Goal: Task Accomplishment & Management: Complete application form

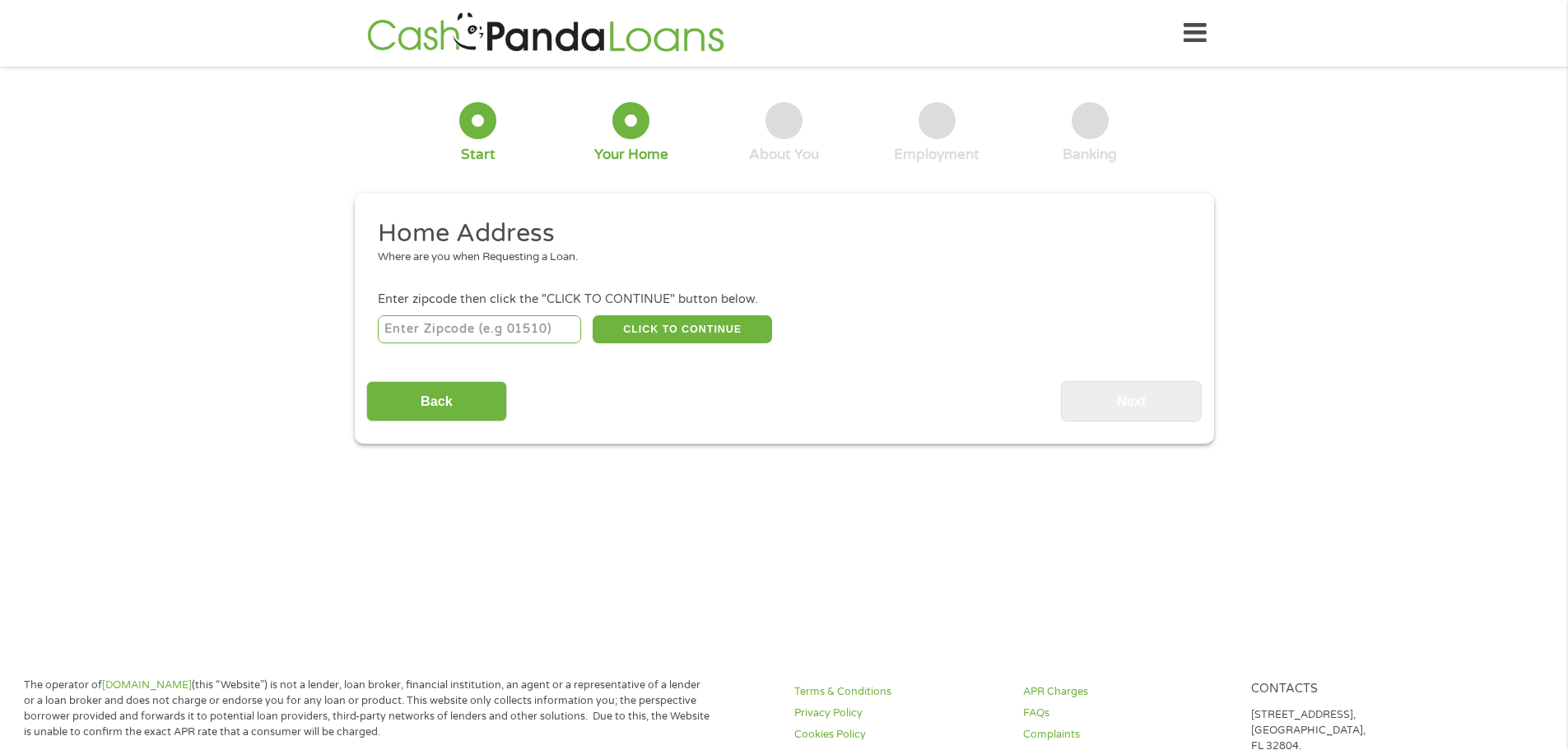
click at [451, 333] on input "number" at bounding box center [479, 328] width 203 height 28
type input "98685"
select select "[US_STATE]"
click at [698, 327] on button "CLICK TO CONTINUE" at bounding box center [682, 328] width 180 height 28
type input "98685"
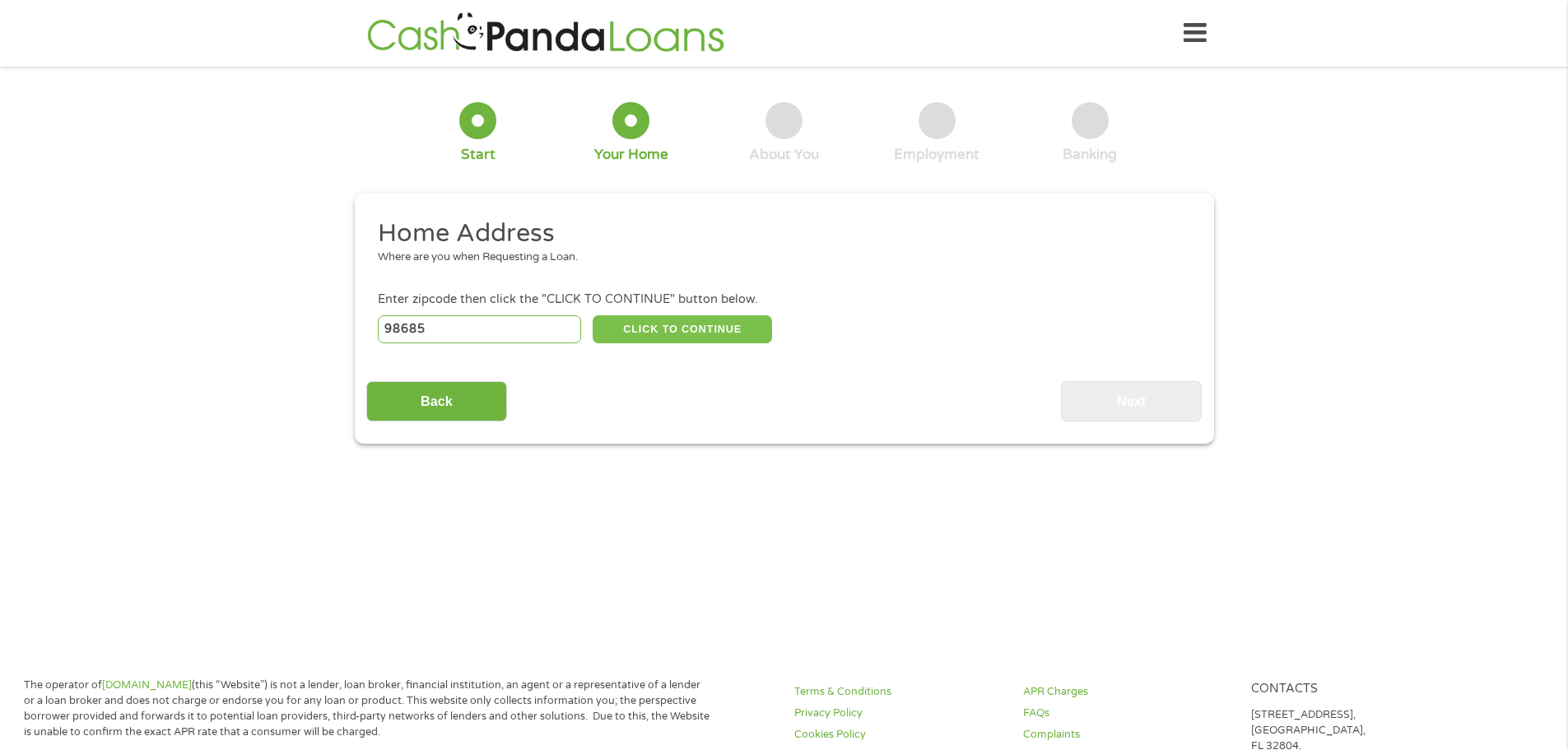
type input "[GEOGRAPHIC_DATA]"
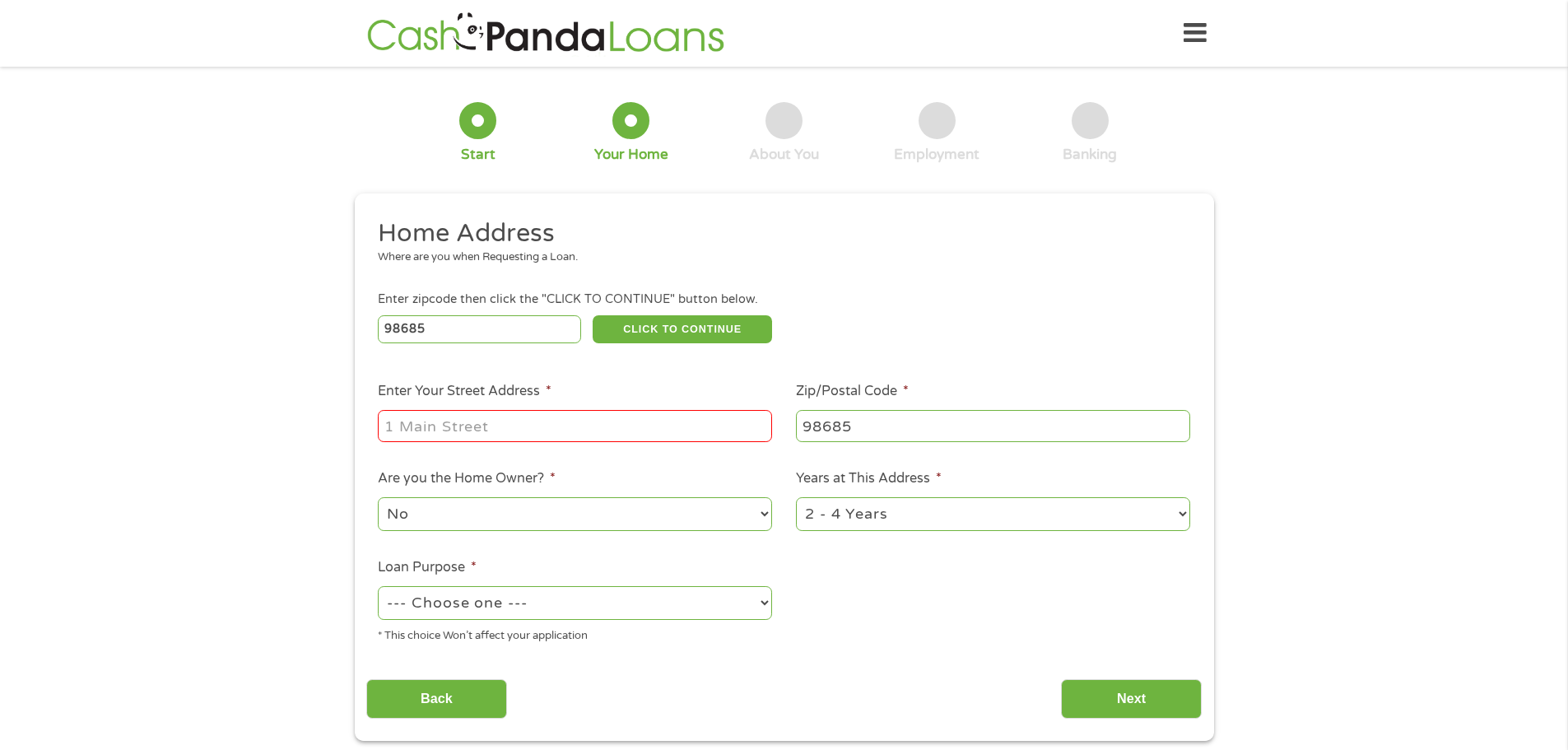
click at [478, 411] on input "Enter Your Street Address *" at bounding box center [575, 425] width 395 height 31
type input "[STREET_ADDRESS]"
click at [630, 611] on select "--- Choose one --- Pay Bills Debt Consolidation Home Improvement Major Purchase…" at bounding box center [575, 603] width 395 height 34
select select "other"
click at [378, 586] on select "--- Choose one --- Pay Bills Debt Consolidation Home Improvement Major Purchase…" at bounding box center [575, 603] width 395 height 34
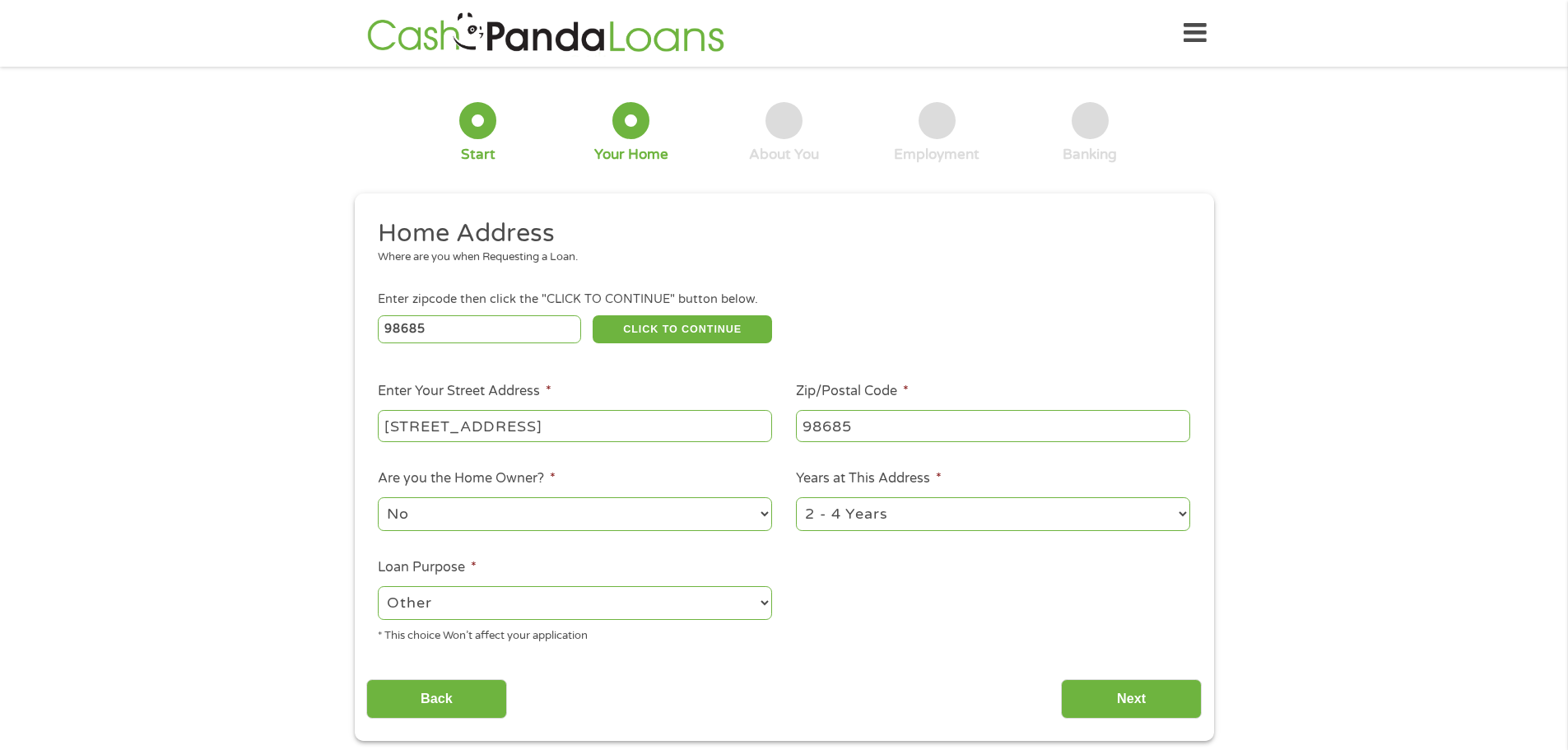
click at [1022, 524] on select "1 Year or less 1 - 2 Years 2 - 4 Years Over 4 Years" at bounding box center [993, 514] width 395 height 34
select select "60months"
click at [796, 497] on select "1 Year or less 1 - 2 Years 2 - 4 Years Over 4 Years" at bounding box center [993, 514] width 395 height 34
click at [437, 695] on input "Back" at bounding box center [436, 700] width 141 height 40
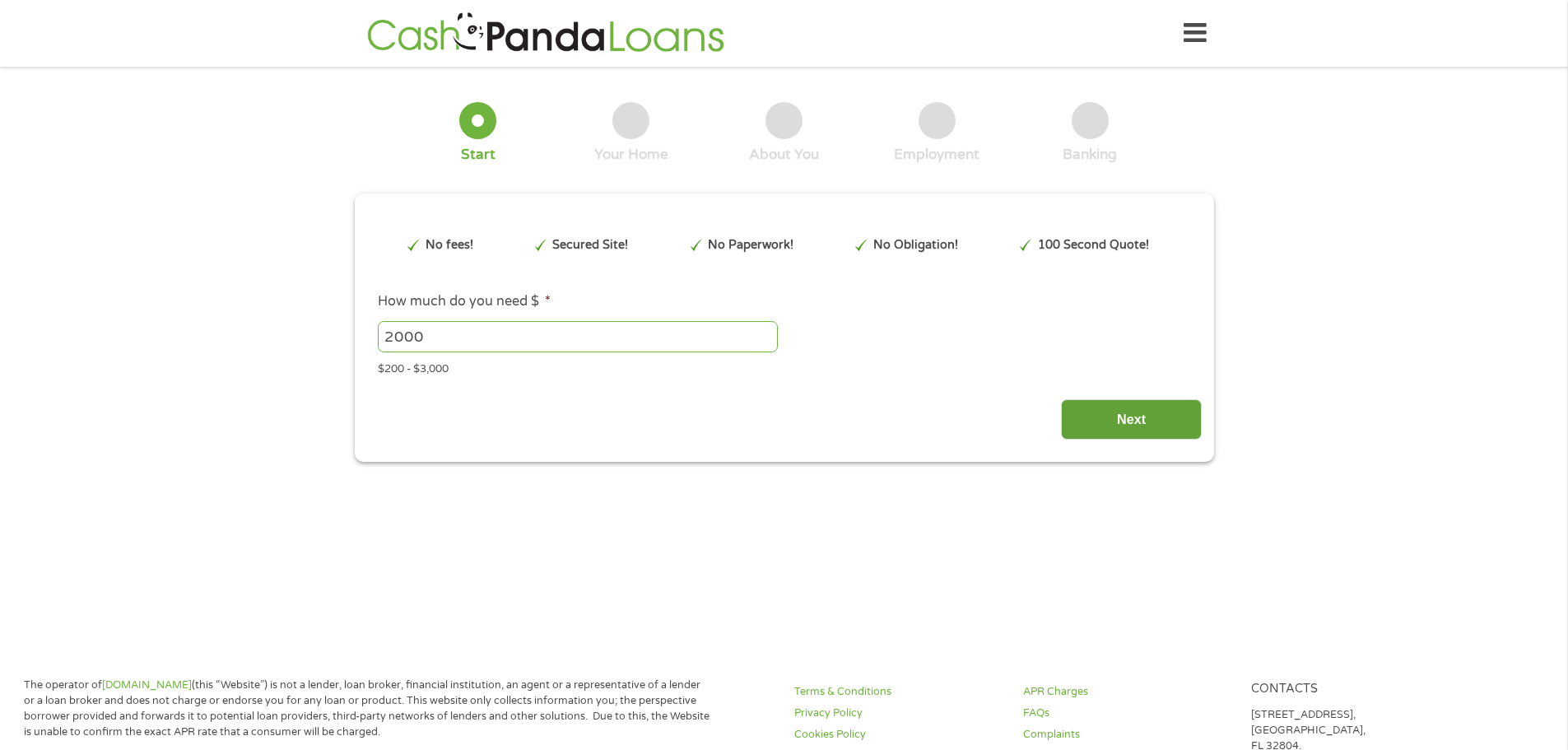
click at [1139, 422] on input "Next" at bounding box center [1132, 419] width 141 height 40
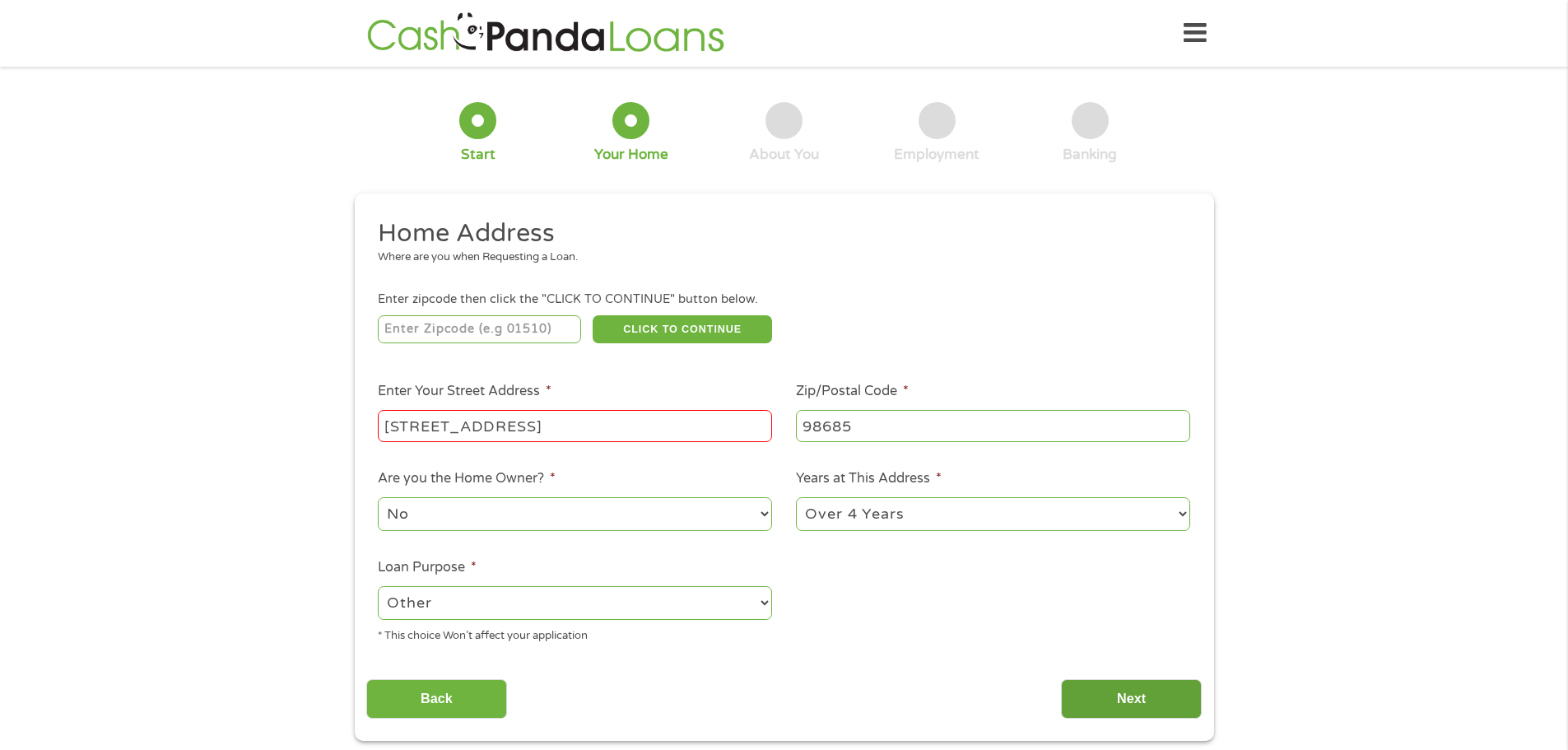
click at [1142, 701] on input "Next" at bounding box center [1132, 700] width 141 height 40
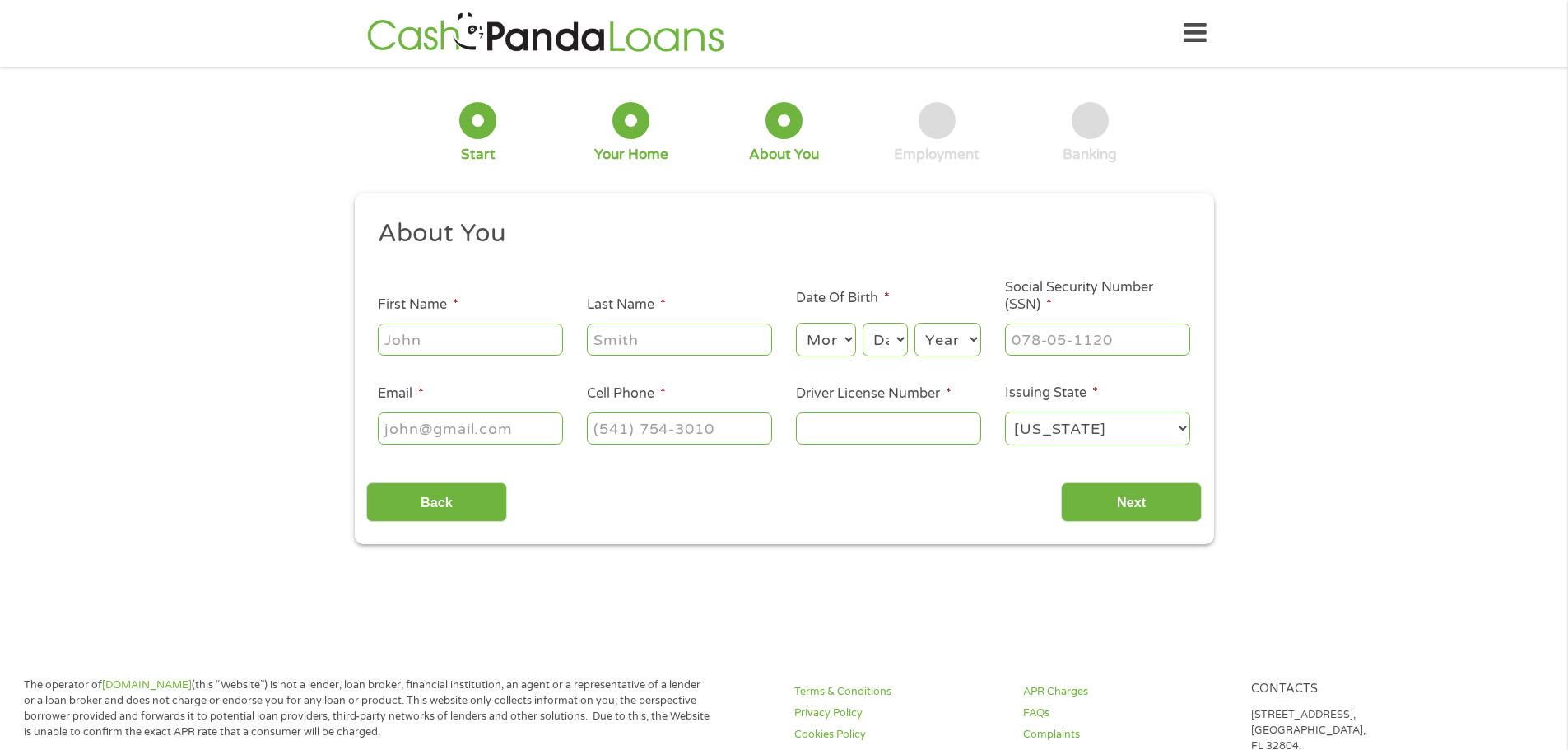
click at [441, 348] on input "First Name *" at bounding box center [470, 338] width 186 height 31
type input "[PERSON_NAME]"
type input "[EMAIL_ADDRESS][DOMAIN_NAME]"
type input "[PHONE_NUMBER]"
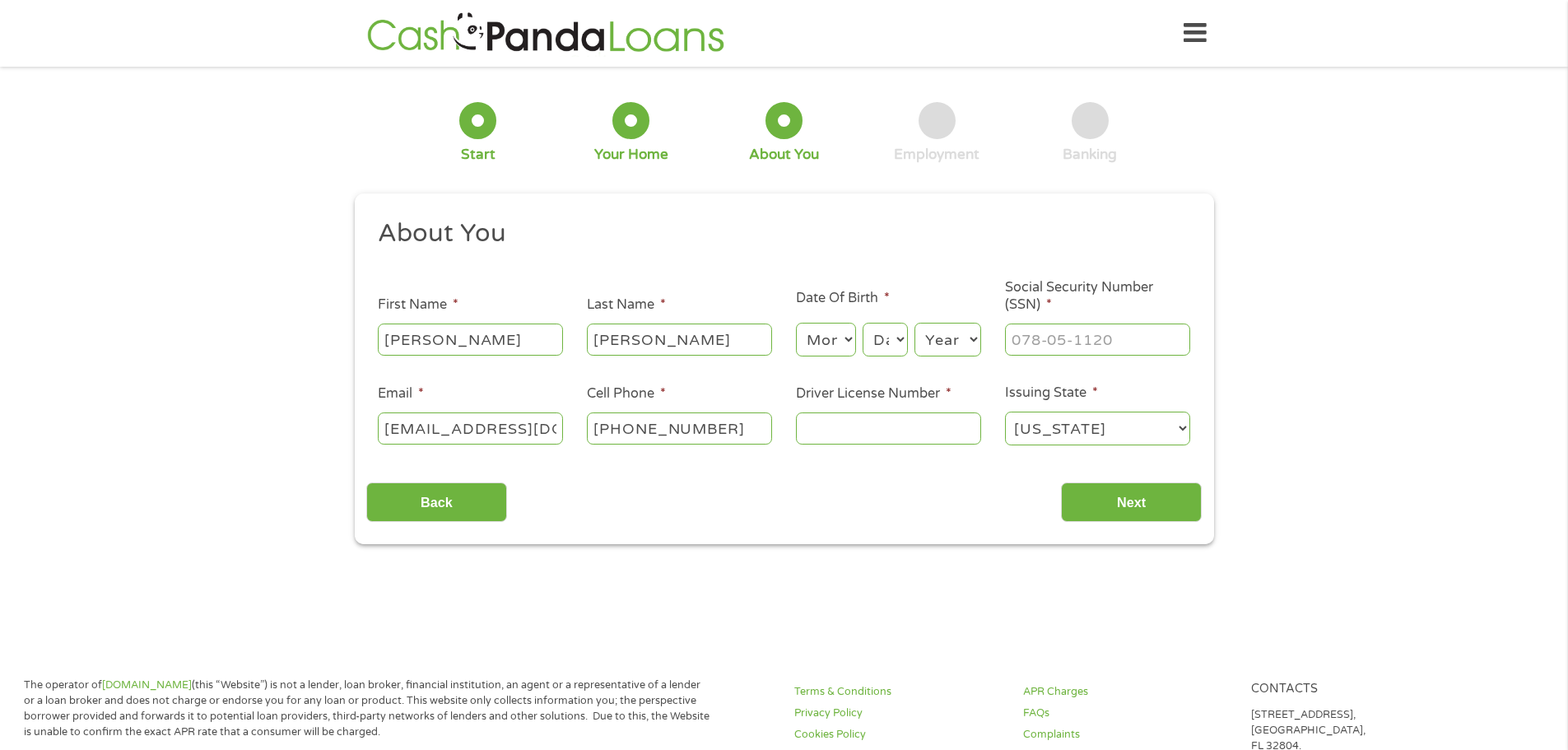
click at [844, 342] on select "Month 1 2 3 4 5 6 7 8 9 10 11 12" at bounding box center [826, 339] width 60 height 34
select select "1"
click at [796, 323] on select "Month 1 2 3 4 5 6 7 8 9 10 11 12" at bounding box center [826, 339] width 60 height 34
click at [891, 341] on select "Day 1 2 3 4 5 6 7 8 9 10 11 12 13 14 15 16 17 18 19 20 21 22 23 24 25 26 27 28 …" at bounding box center [884, 339] width 44 height 34
select select "23"
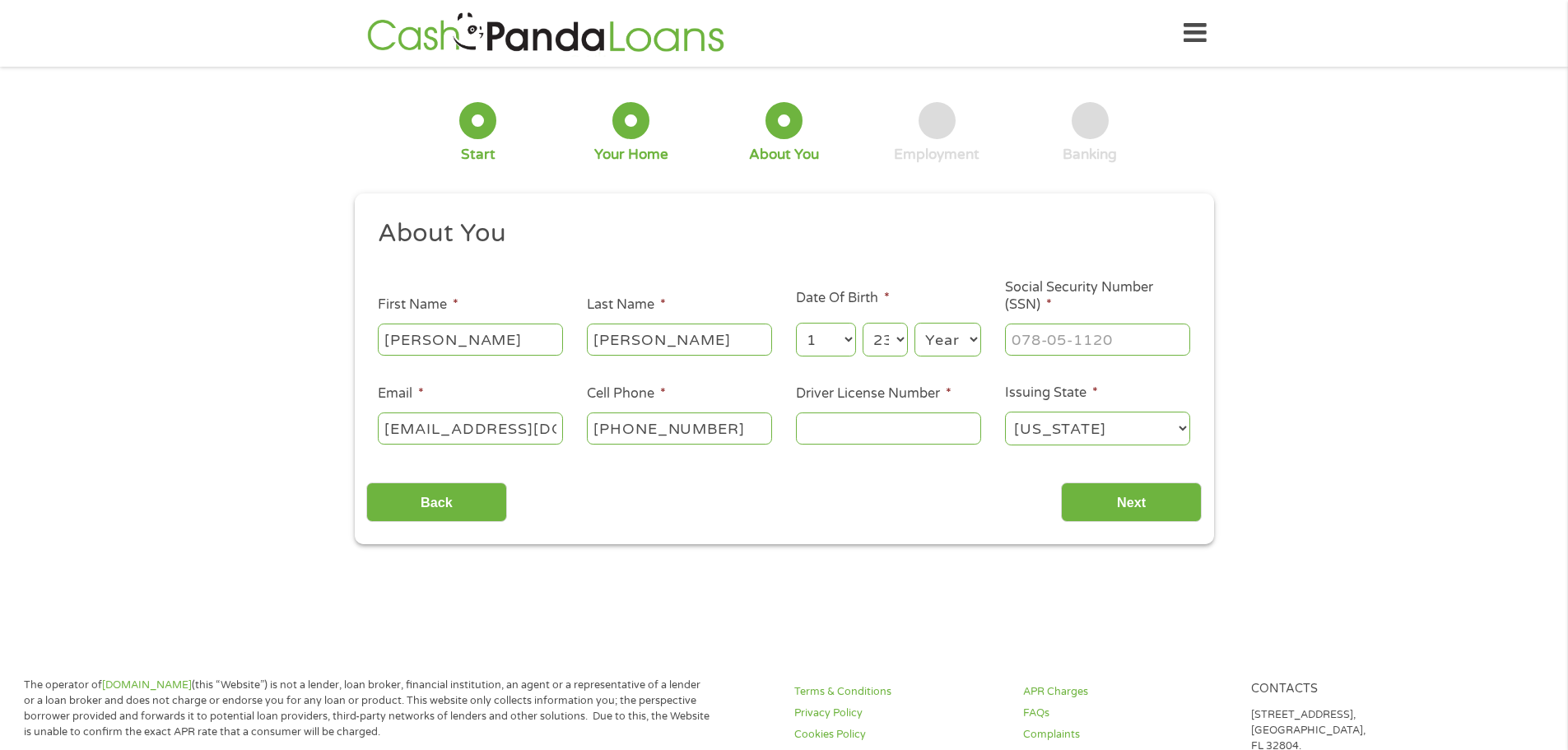
click at [862, 323] on select "Day 1 2 3 4 5 6 7 8 9 10 11 12 13 14 15 16 17 18 19 20 21 22 23 24 25 26 27 28 …" at bounding box center [884, 339] width 44 height 34
click at [980, 340] on select "Year [DATE] 2006 2005 2004 2003 2002 2001 2000 1999 1998 1997 1996 1995 1994 19…" at bounding box center [947, 339] width 66 height 34
select select "1951"
click at [914, 323] on select "Year [DATE] 2006 2005 2004 2003 2002 2001 2000 1999 1998 1997 1996 1995 1994 19…" at bounding box center [947, 339] width 66 height 34
click at [1151, 345] on input "___-__-____" at bounding box center [1097, 338] width 186 height 31
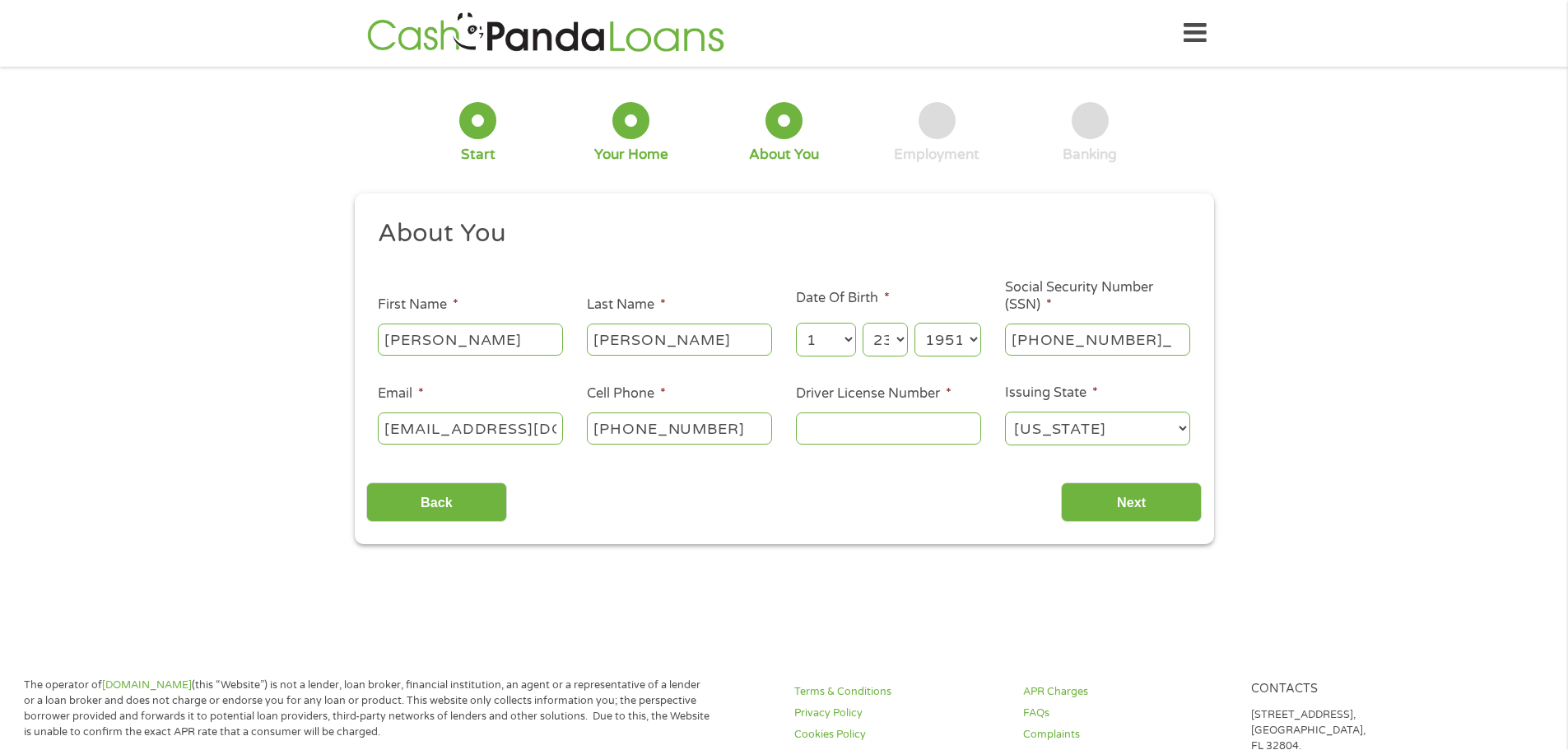
type input "538-56-9909"
click at [861, 435] on input "Driver License Number *" at bounding box center [888, 427] width 186 height 31
click at [994, 481] on div "Back Next" at bounding box center [783, 496] width 835 height 52
click at [808, 430] on input "Driver License Number *" at bounding box center [888, 427] width 186 height 31
type input "WDL181408B3"
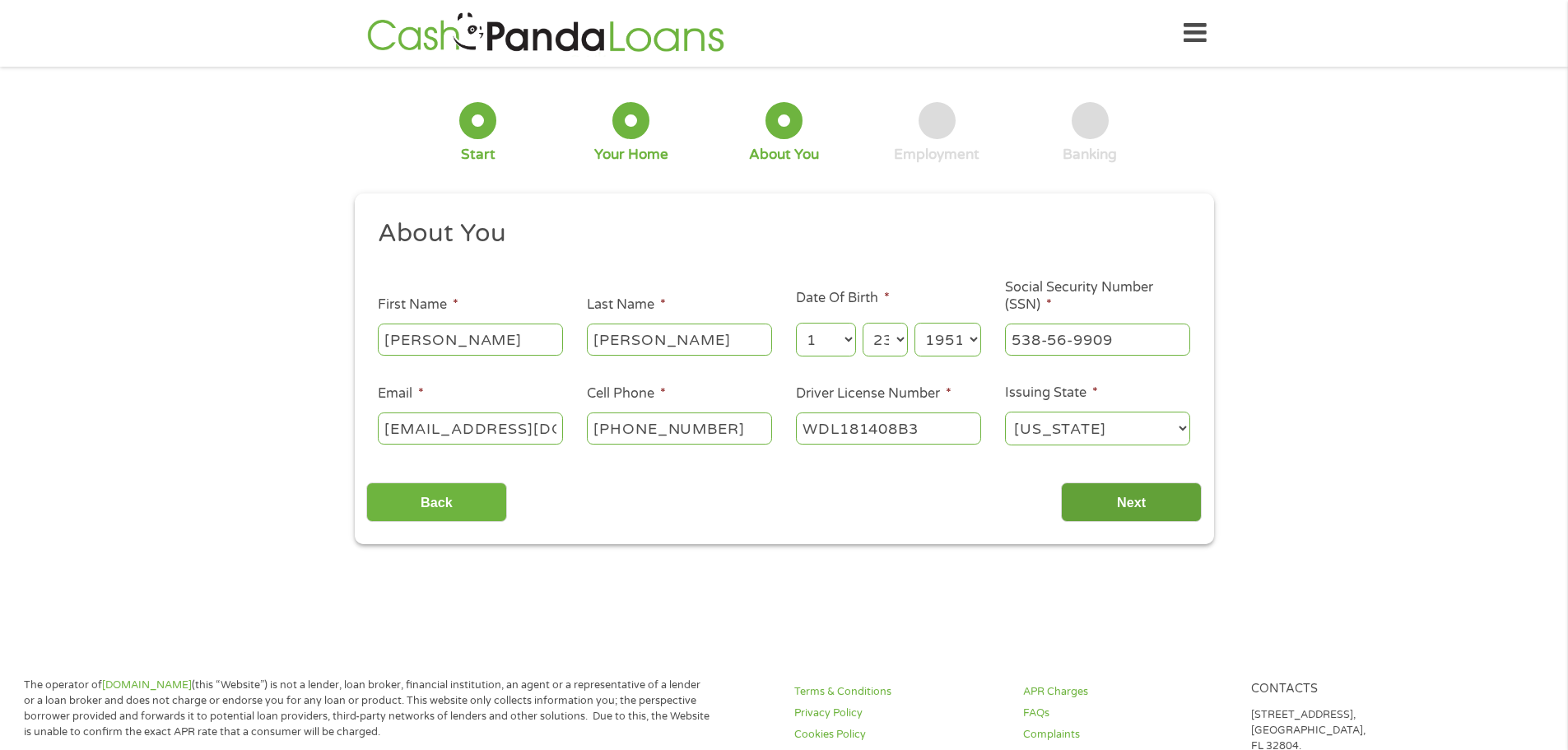
drag, startPoint x: 1095, startPoint y: 496, endPoint x: 1101, endPoint y: 505, distance: 10.8
click at [1095, 495] on input "Next" at bounding box center [1132, 503] width 141 height 40
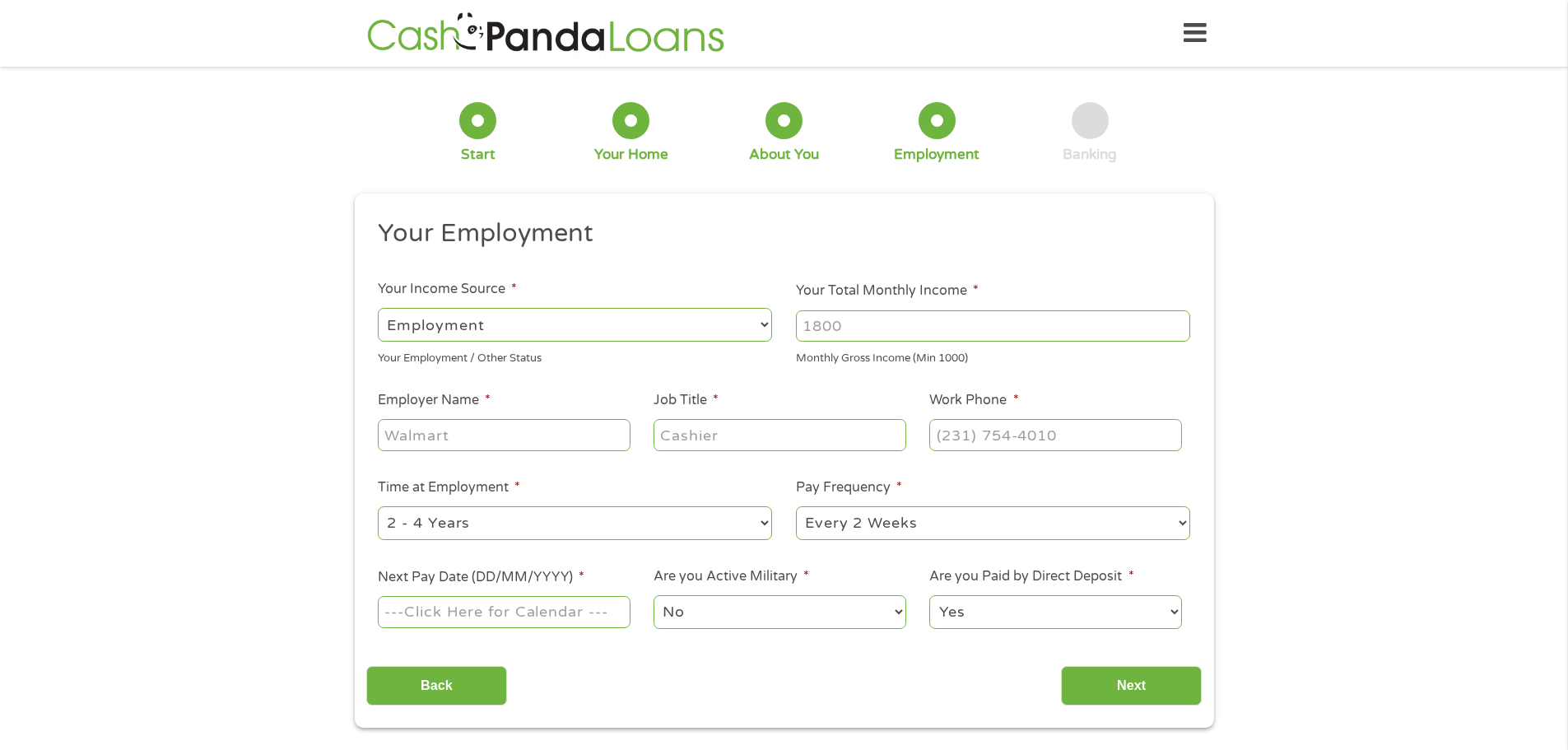
click at [584, 332] on select "--- Choose one --- Employment [DEMOGRAPHIC_DATA] Benefits" at bounding box center [575, 325] width 395 height 34
select select "benefits"
click at [378, 308] on select "--- Choose one --- Employment [DEMOGRAPHIC_DATA] Benefits" at bounding box center [575, 325] width 395 height 34
type input "Other"
type input "[PHONE_NUMBER]"
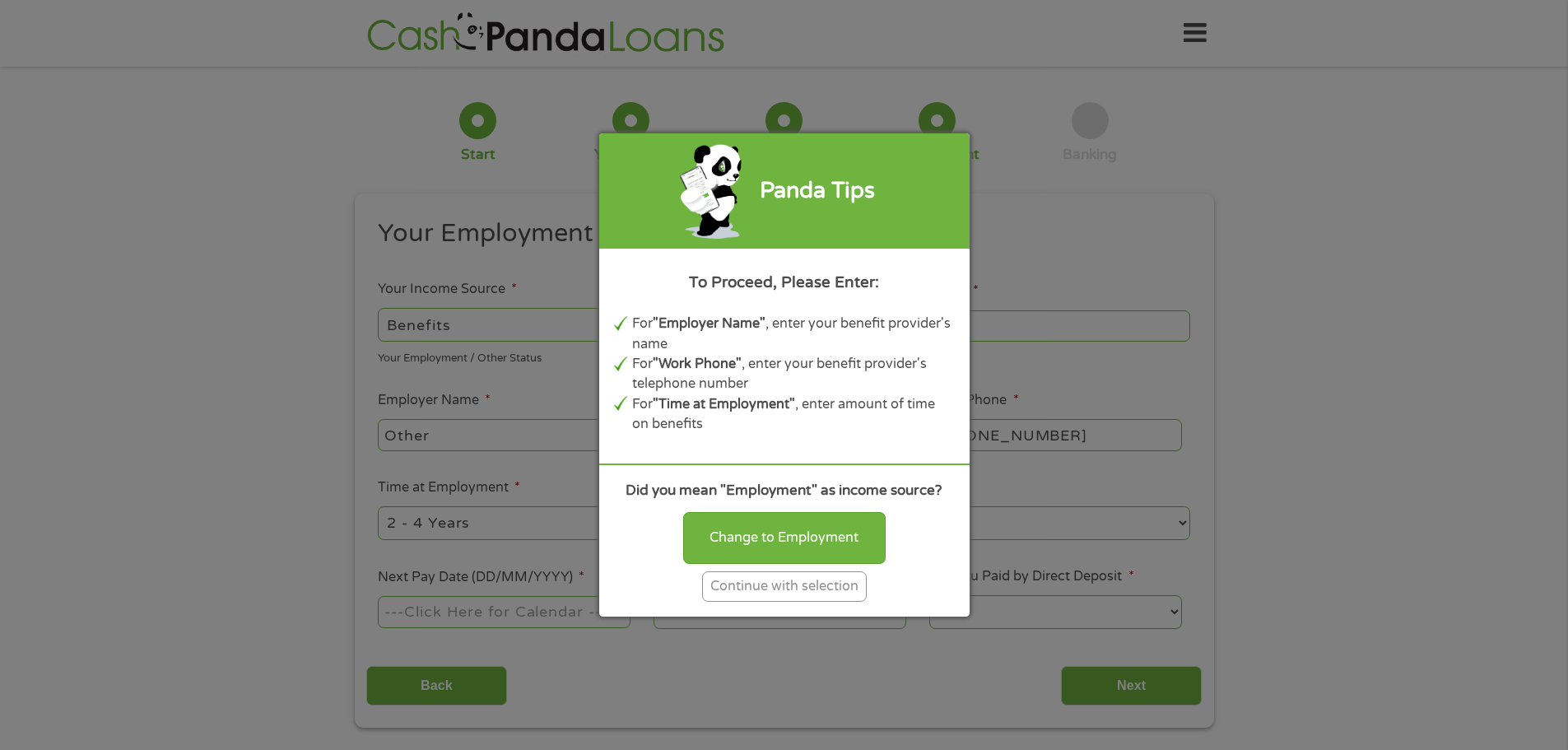
click at [780, 587] on div "Continue with selection" at bounding box center [784, 586] width 165 height 30
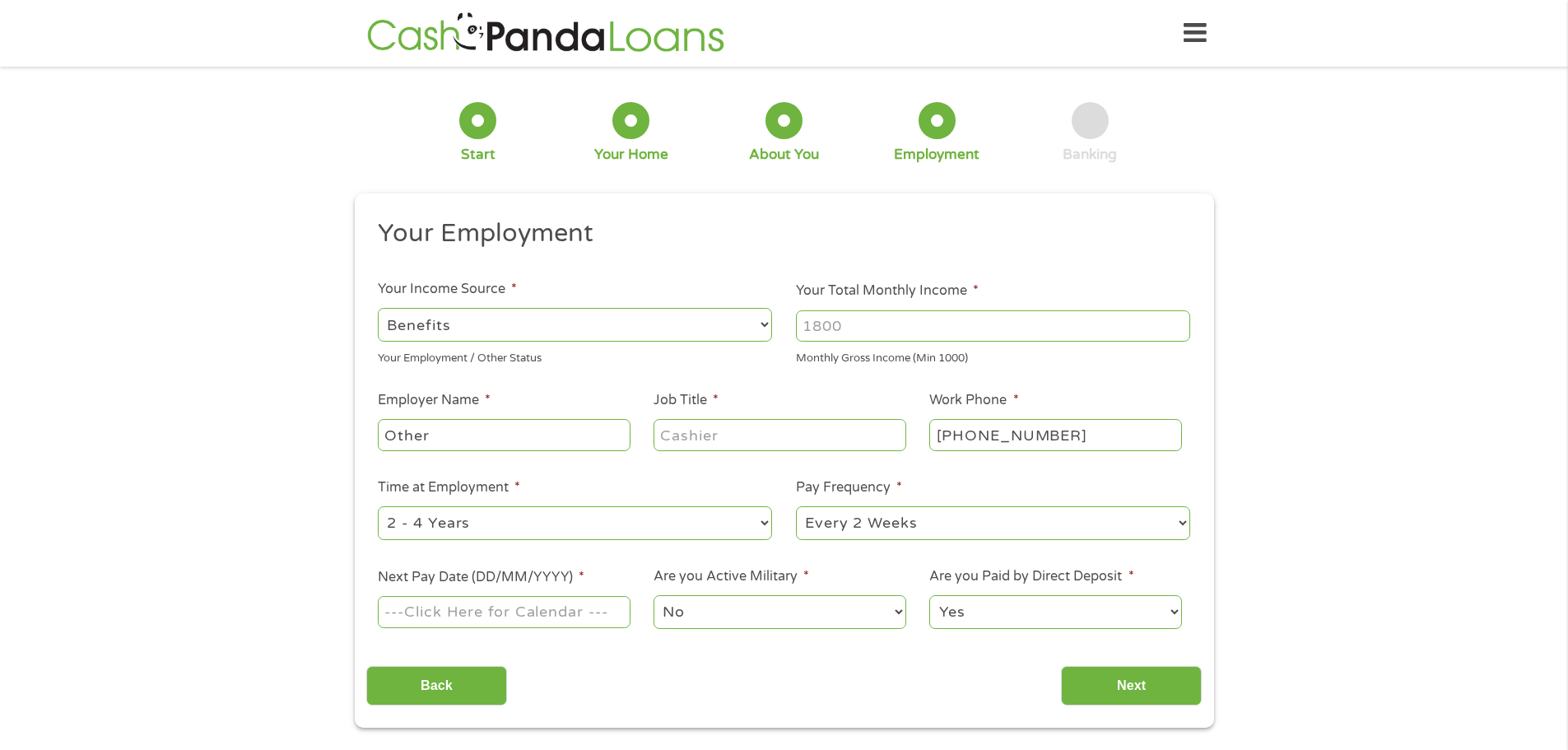
click at [1176, 339] on input "Your Total Monthly Income *" at bounding box center [993, 326] width 395 height 31
click at [851, 323] on input "Your Total Monthly Income *" at bounding box center [993, 326] width 395 height 31
type input "3300"
click at [729, 443] on input "Job Title *" at bounding box center [779, 434] width 252 height 31
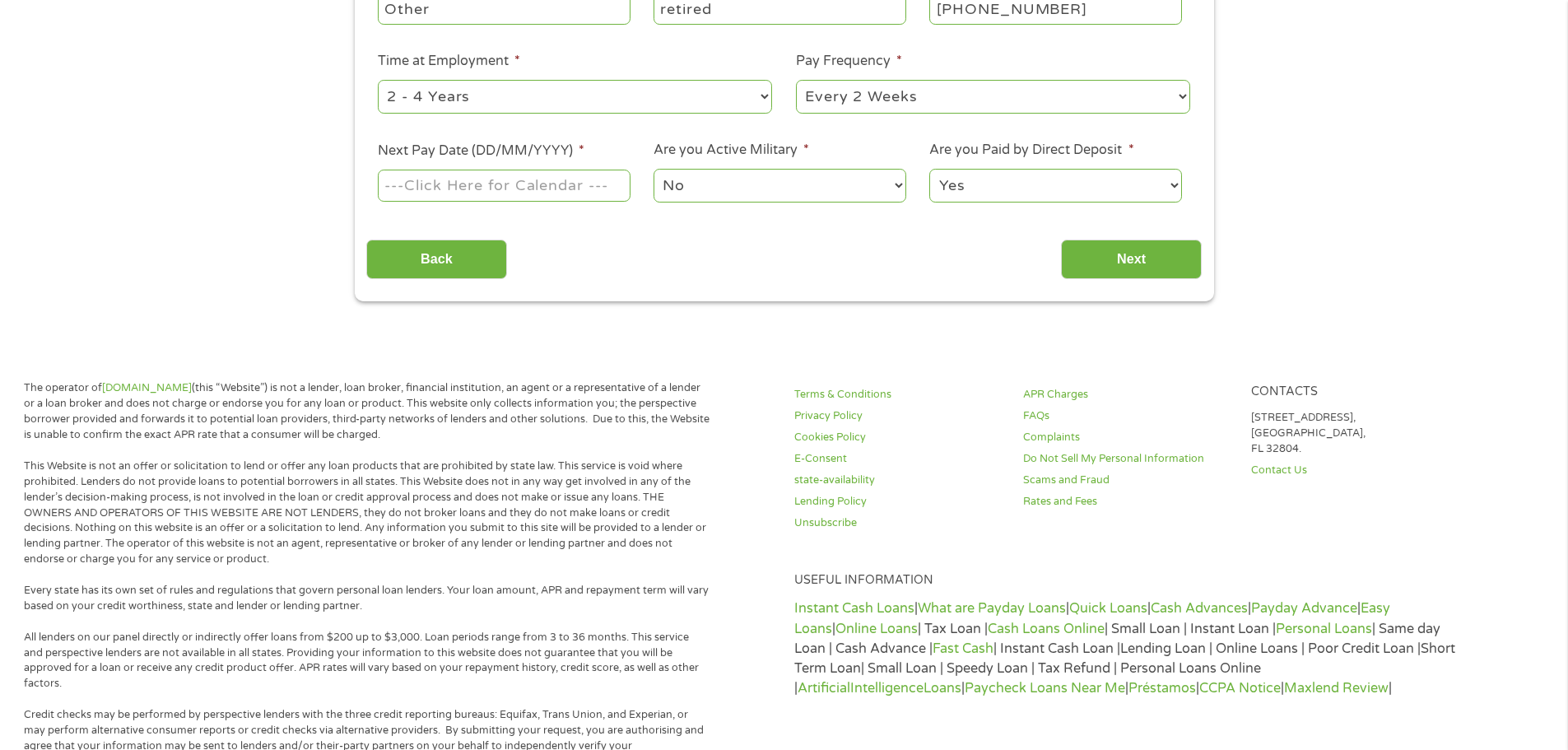
scroll to position [262, 0]
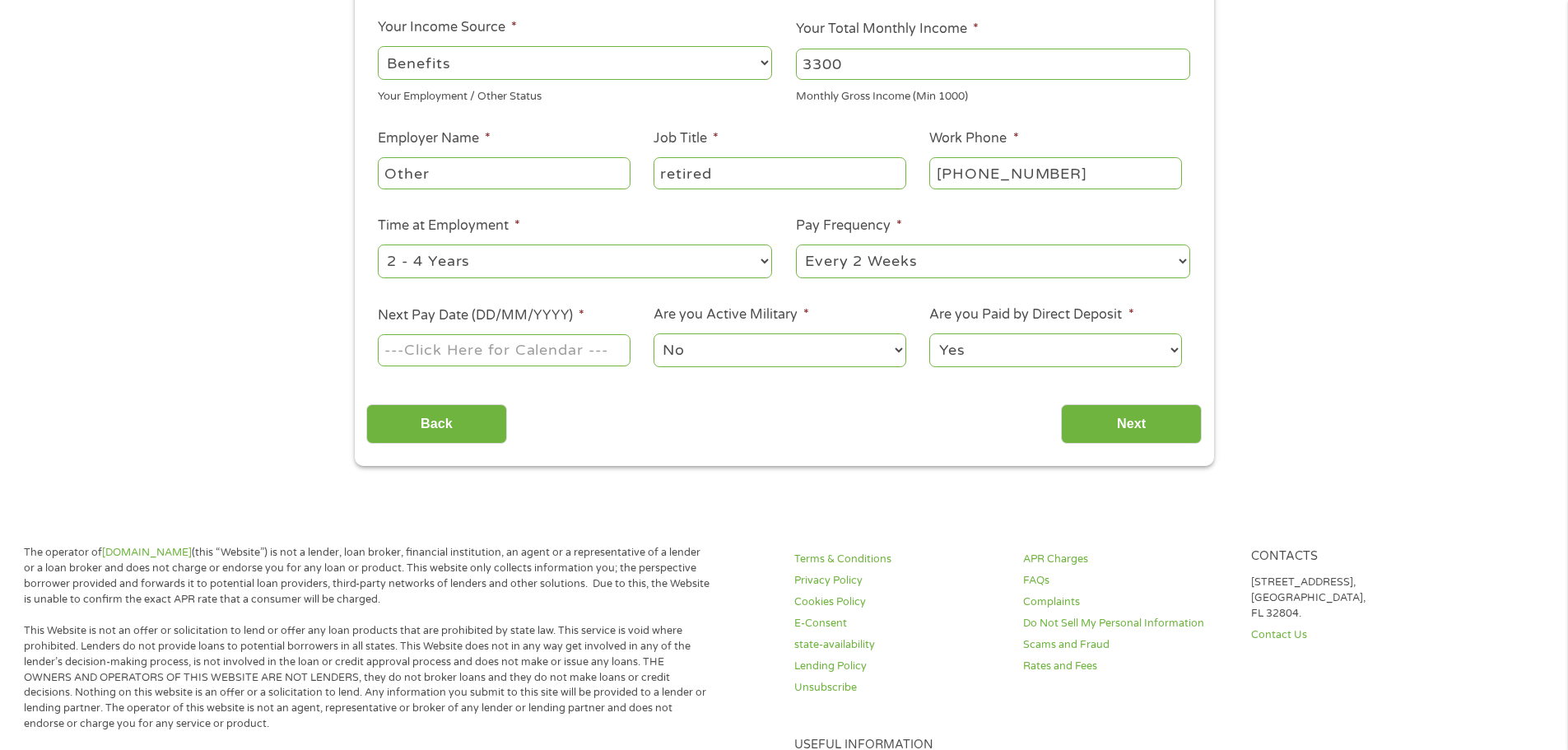
type input "retired"
click at [603, 349] on input "Next Pay Date (DD/MM/YYYY) *" at bounding box center [504, 349] width 252 height 31
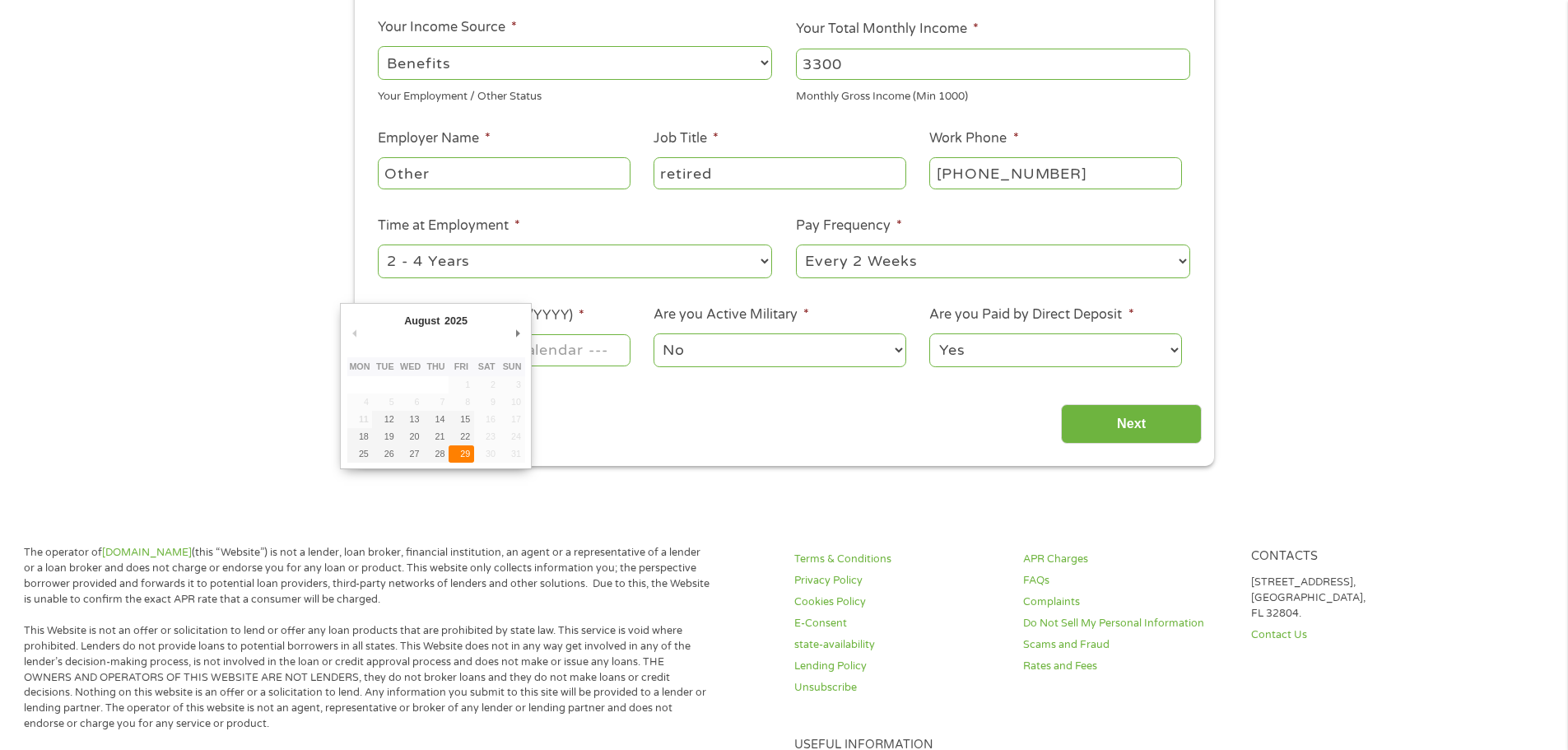
type input "[DATE]"
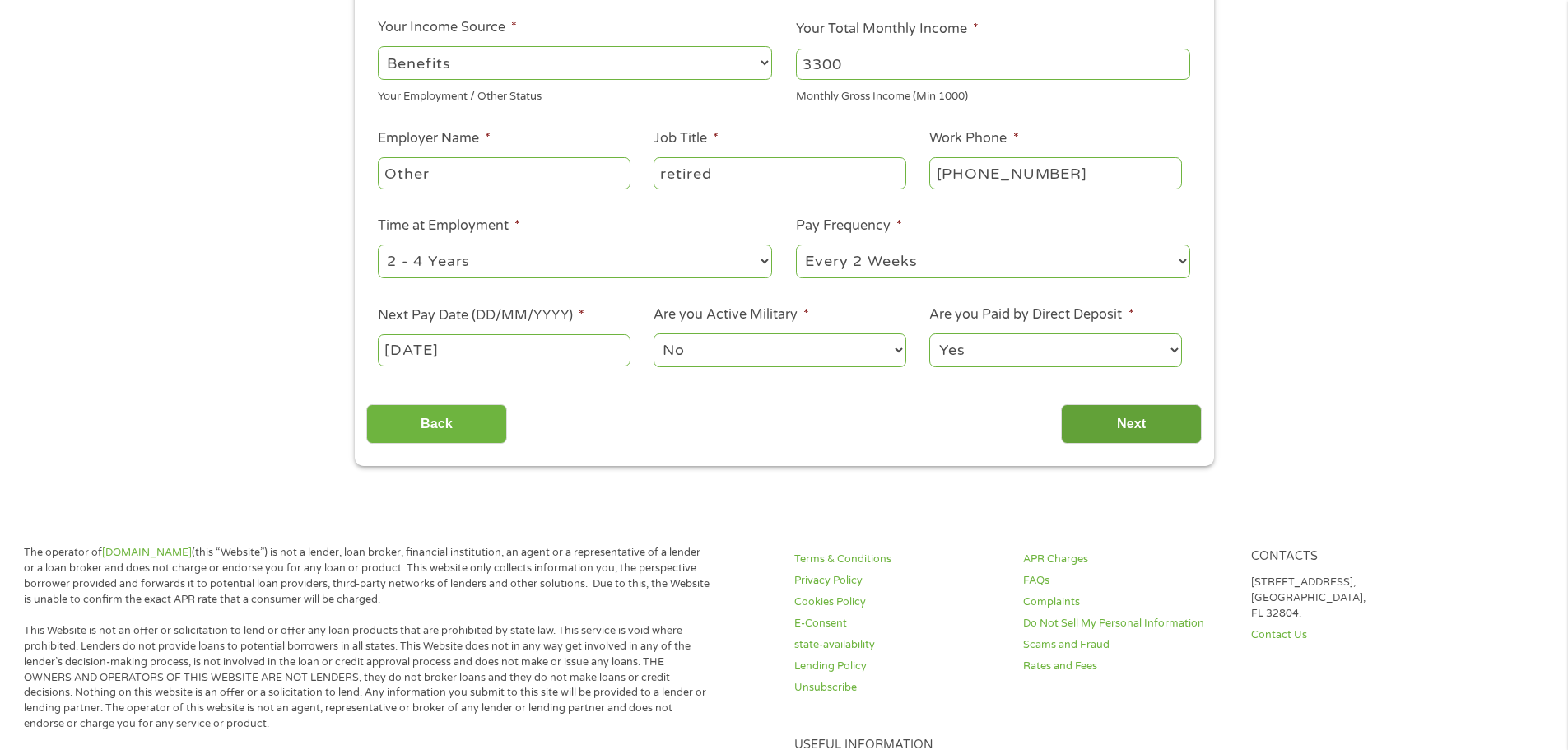
click at [1176, 436] on input "Next" at bounding box center [1132, 424] width 141 height 40
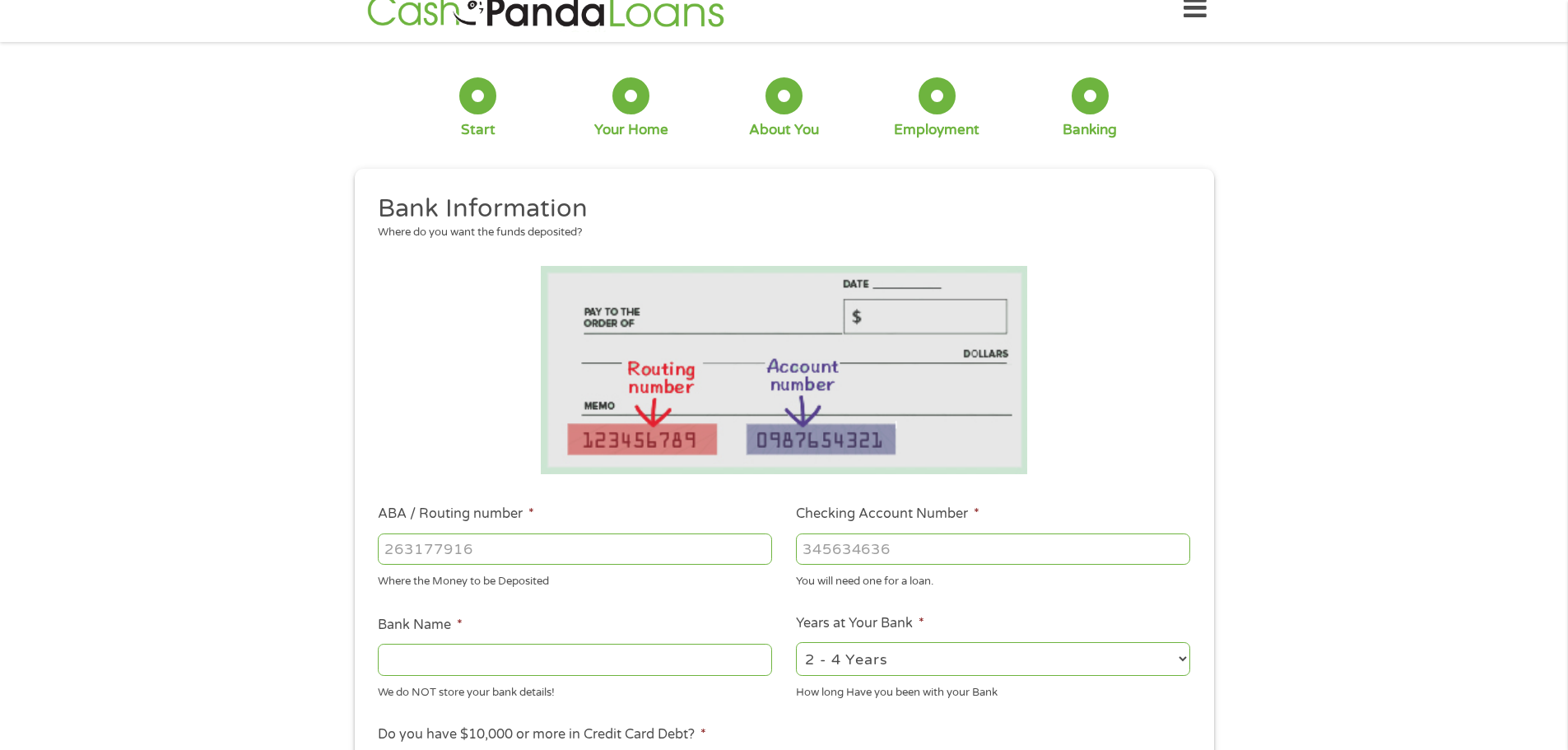
scroll to position [0, 0]
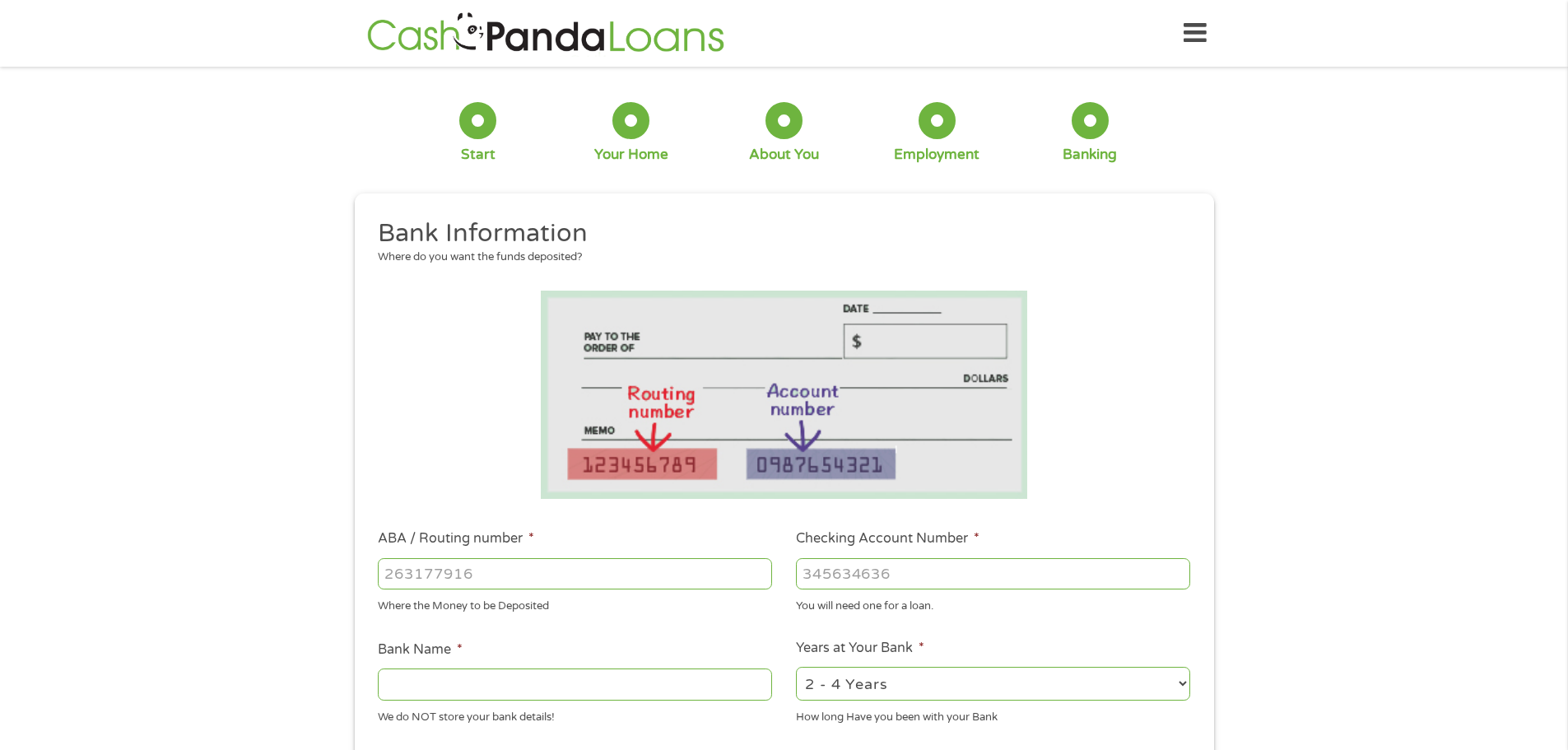
click at [617, 571] on input "ABA / Routing number *" at bounding box center [575, 574] width 395 height 31
type input "12500105"
click at [960, 572] on input "Checking Account Number *" at bounding box center [993, 574] width 395 height 31
type input "153598822218"
click at [421, 686] on input "Bank Name *" at bounding box center [575, 684] width 395 height 31
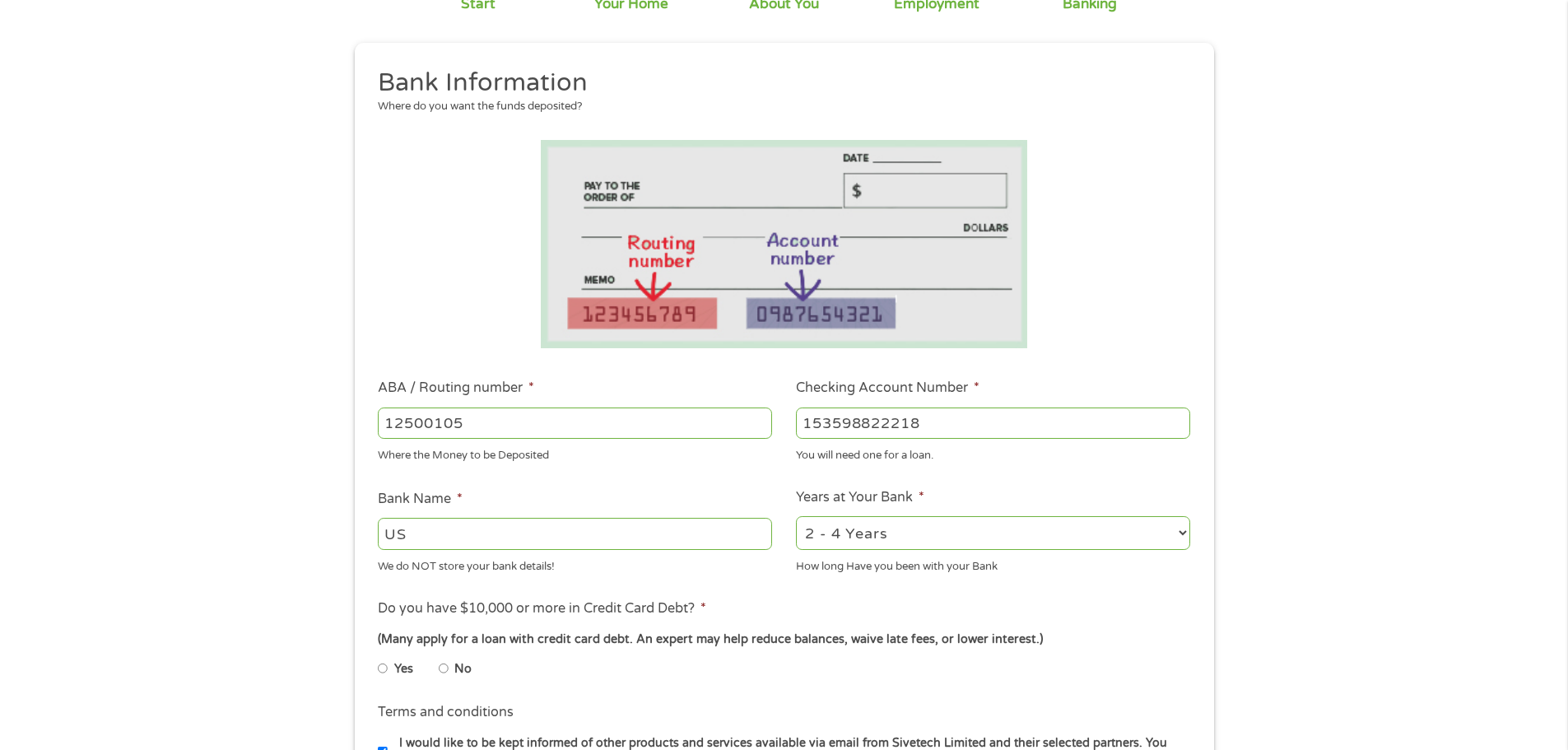
scroll to position [165, 0]
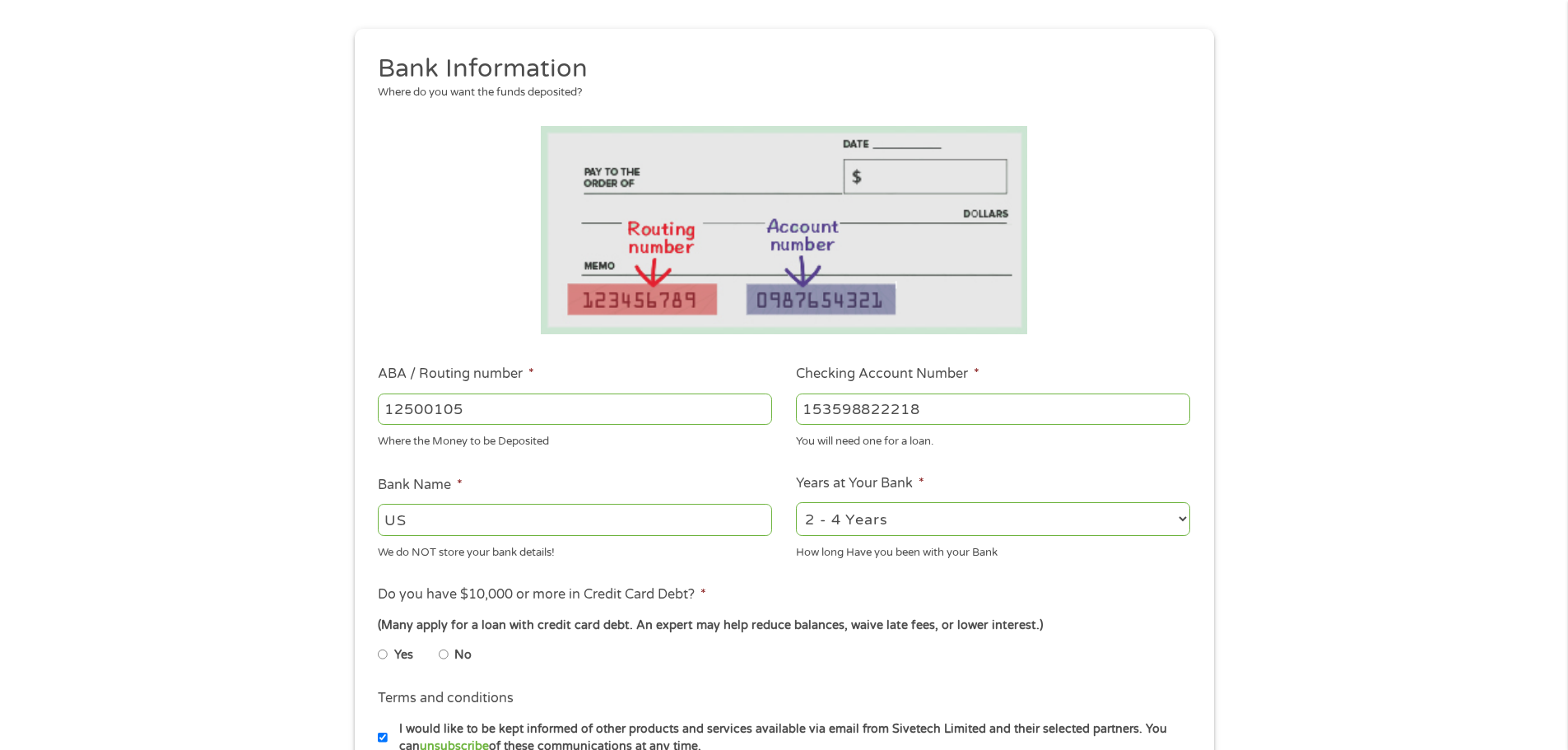
type input "US"
click at [443, 653] on input "No" at bounding box center [444, 654] width 10 height 26
radio input "true"
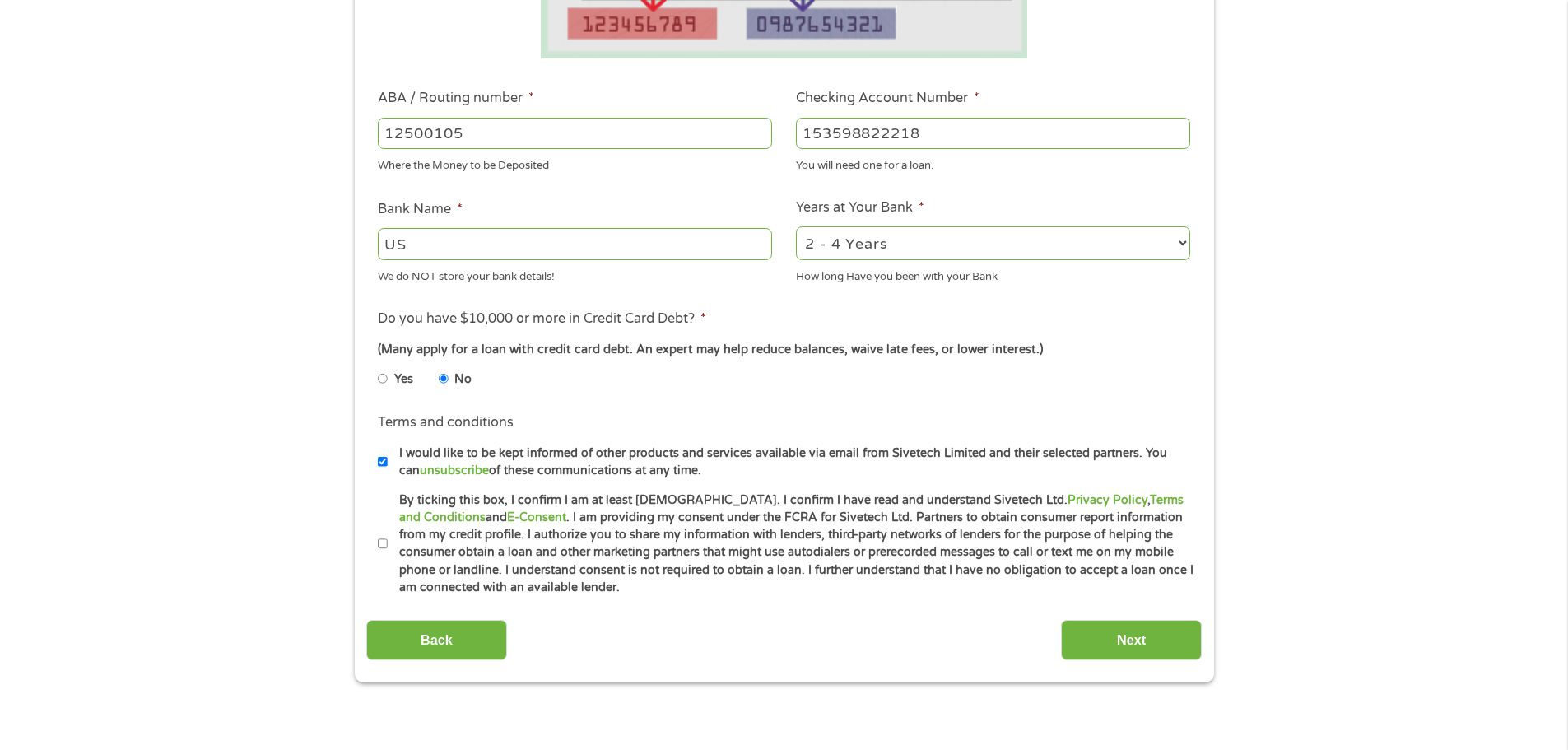
scroll to position [494, 0]
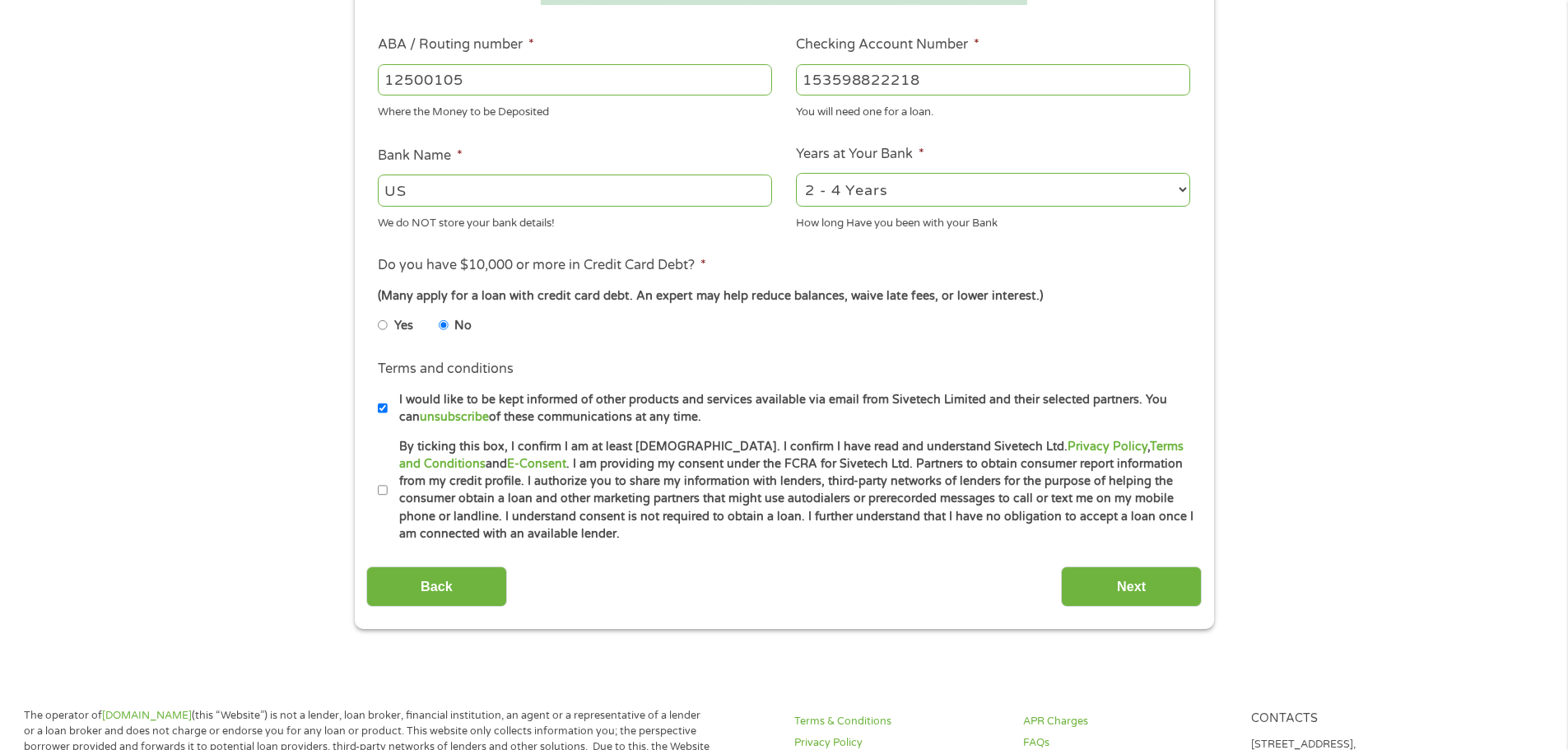
click at [382, 488] on input "By ticking this box, I confirm I am at least [DEMOGRAPHIC_DATA]. I confirm I ha…" at bounding box center [383, 490] width 10 height 26
checkbox input "true"
click at [1143, 583] on input "Next" at bounding box center [1132, 587] width 141 height 40
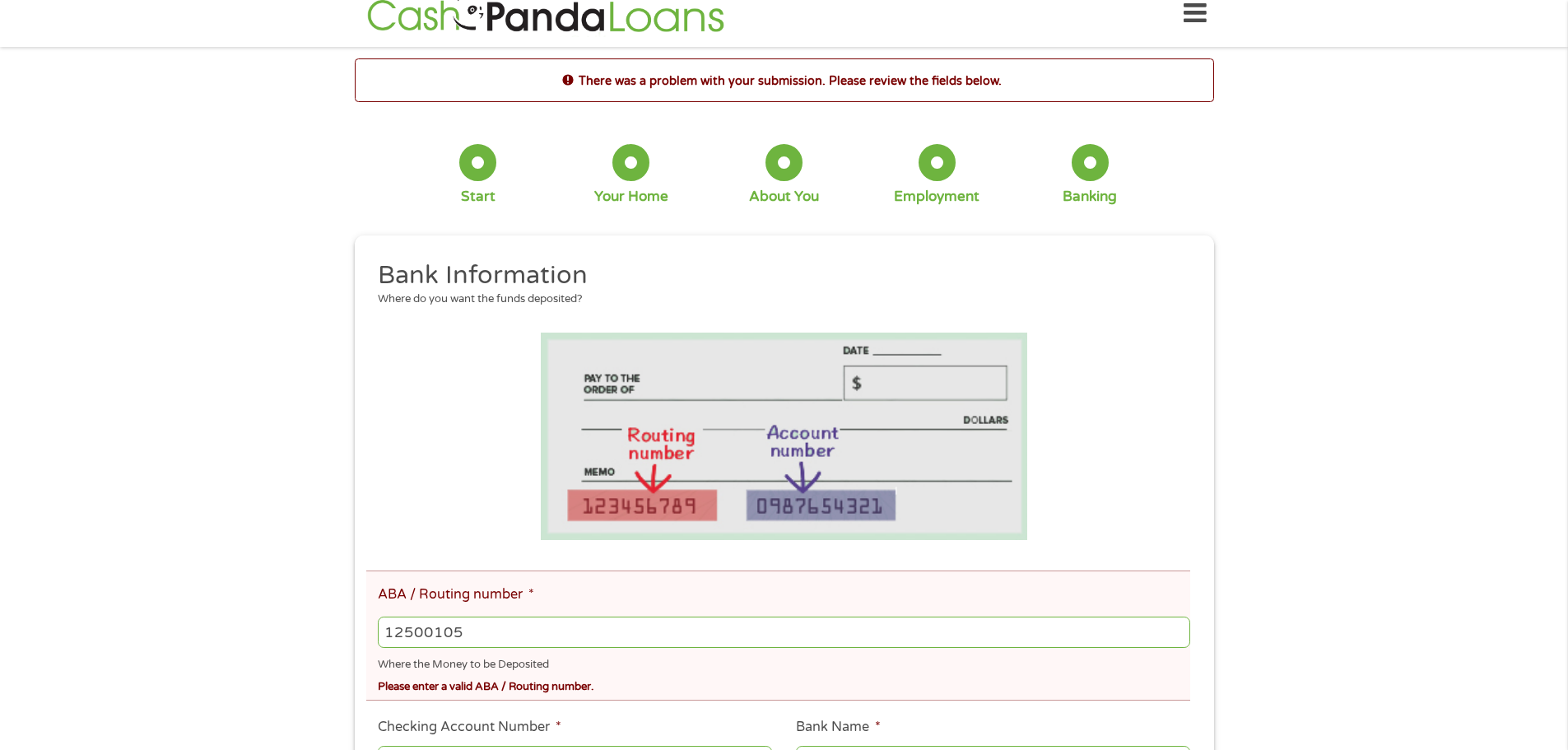
scroll to position [0, 0]
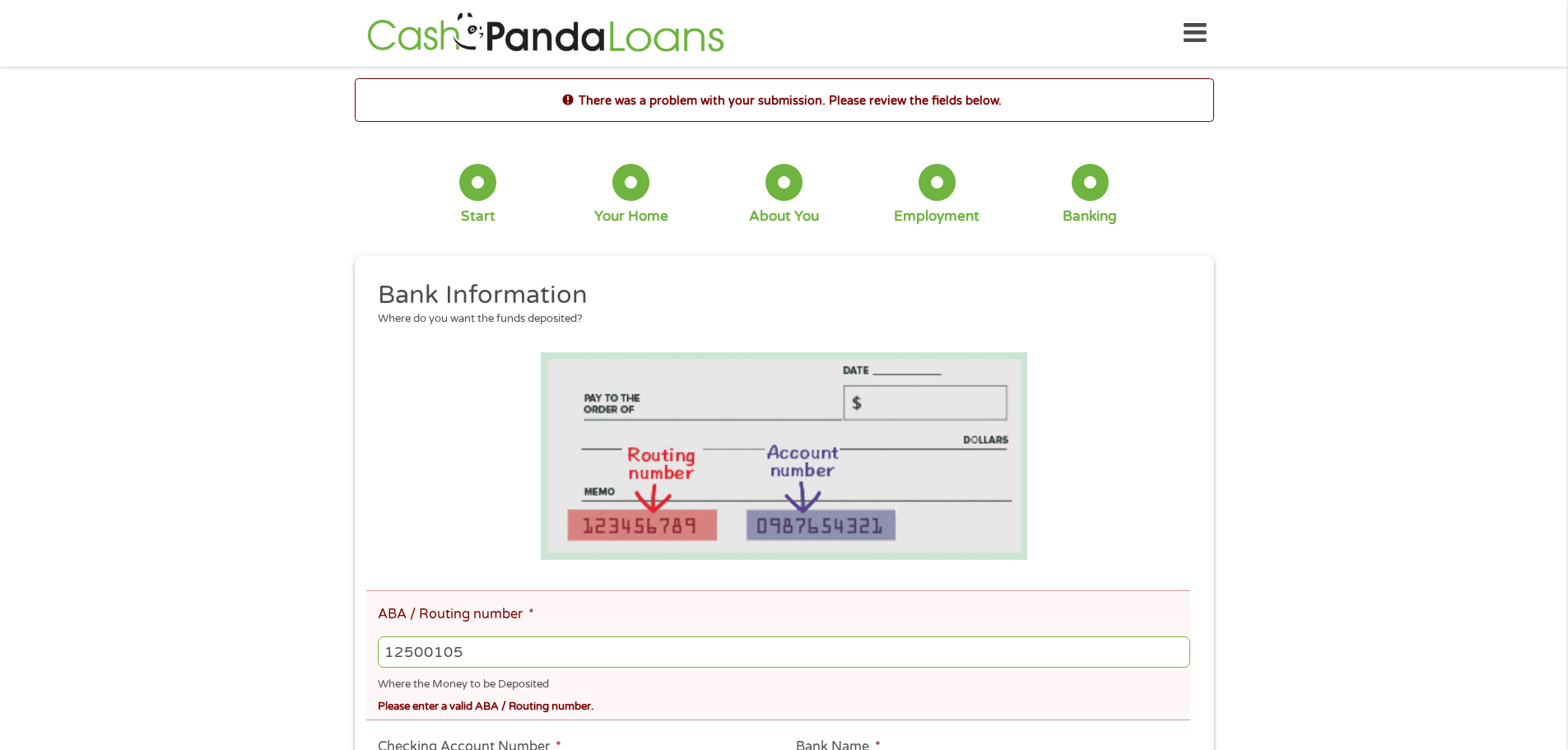
click at [435, 655] on input "12500105" at bounding box center [783, 652] width 812 height 31
type input "125000105"
type input "US BANK NA"
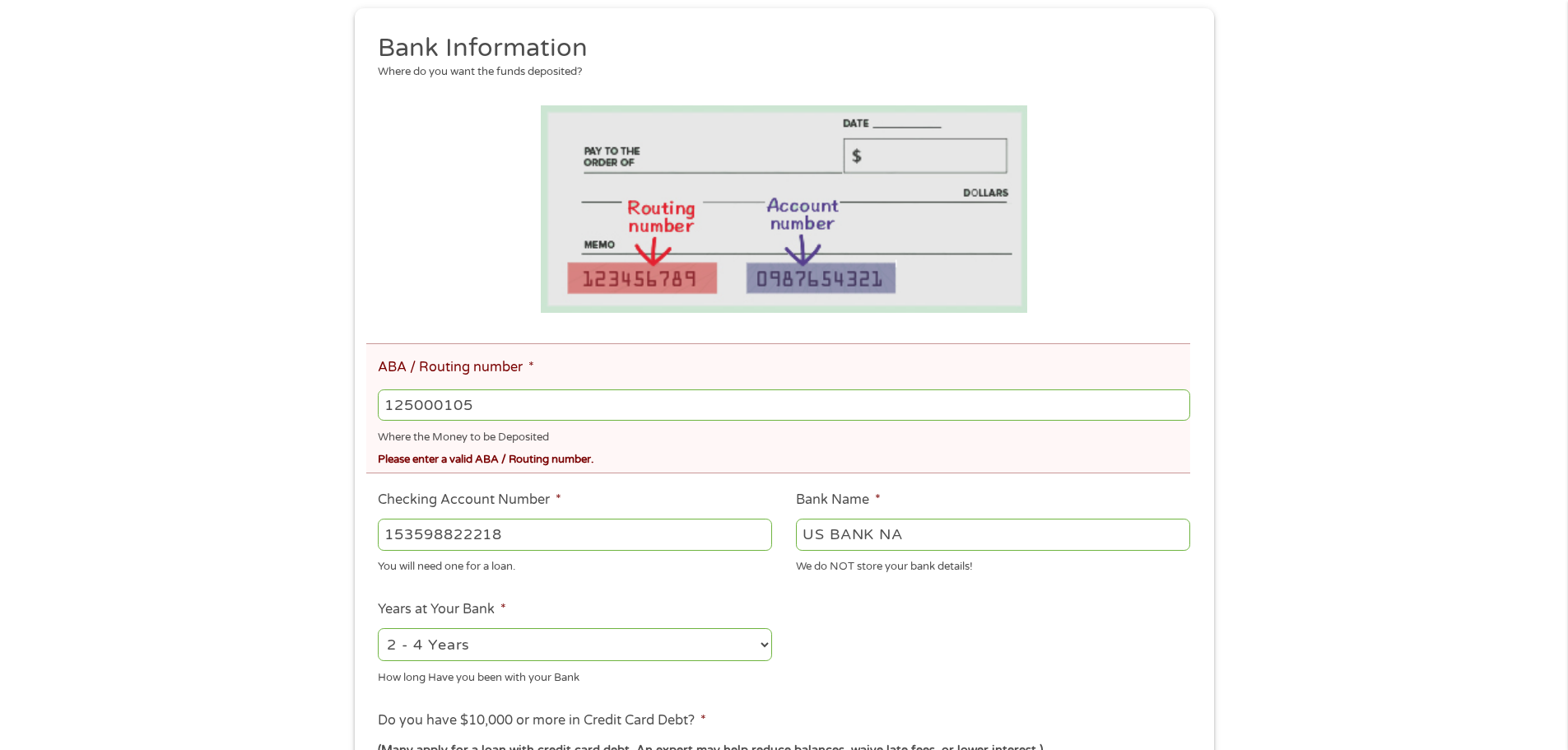
scroll to position [741, 0]
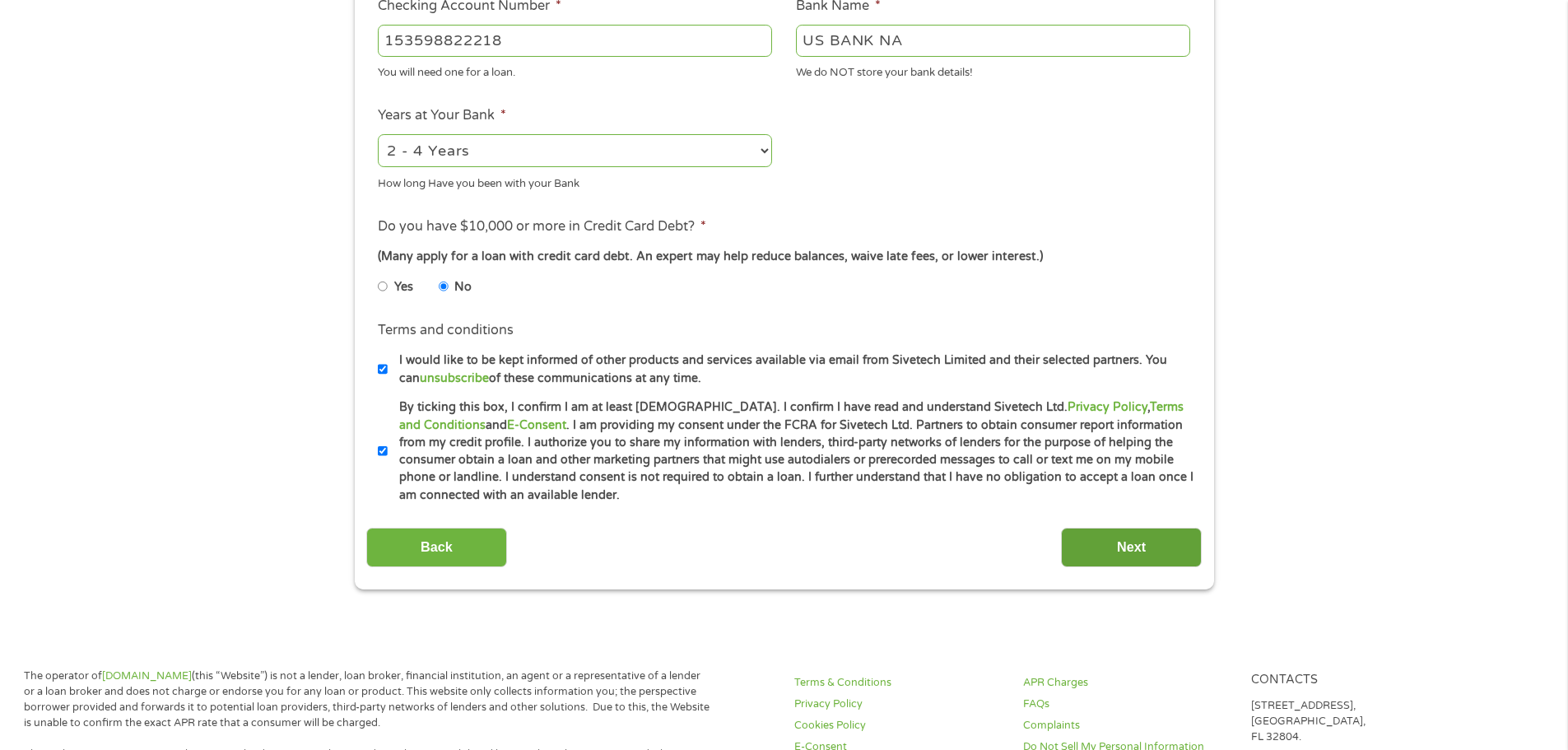
type input "125000105"
click at [1148, 548] on input "Next" at bounding box center [1132, 548] width 141 height 40
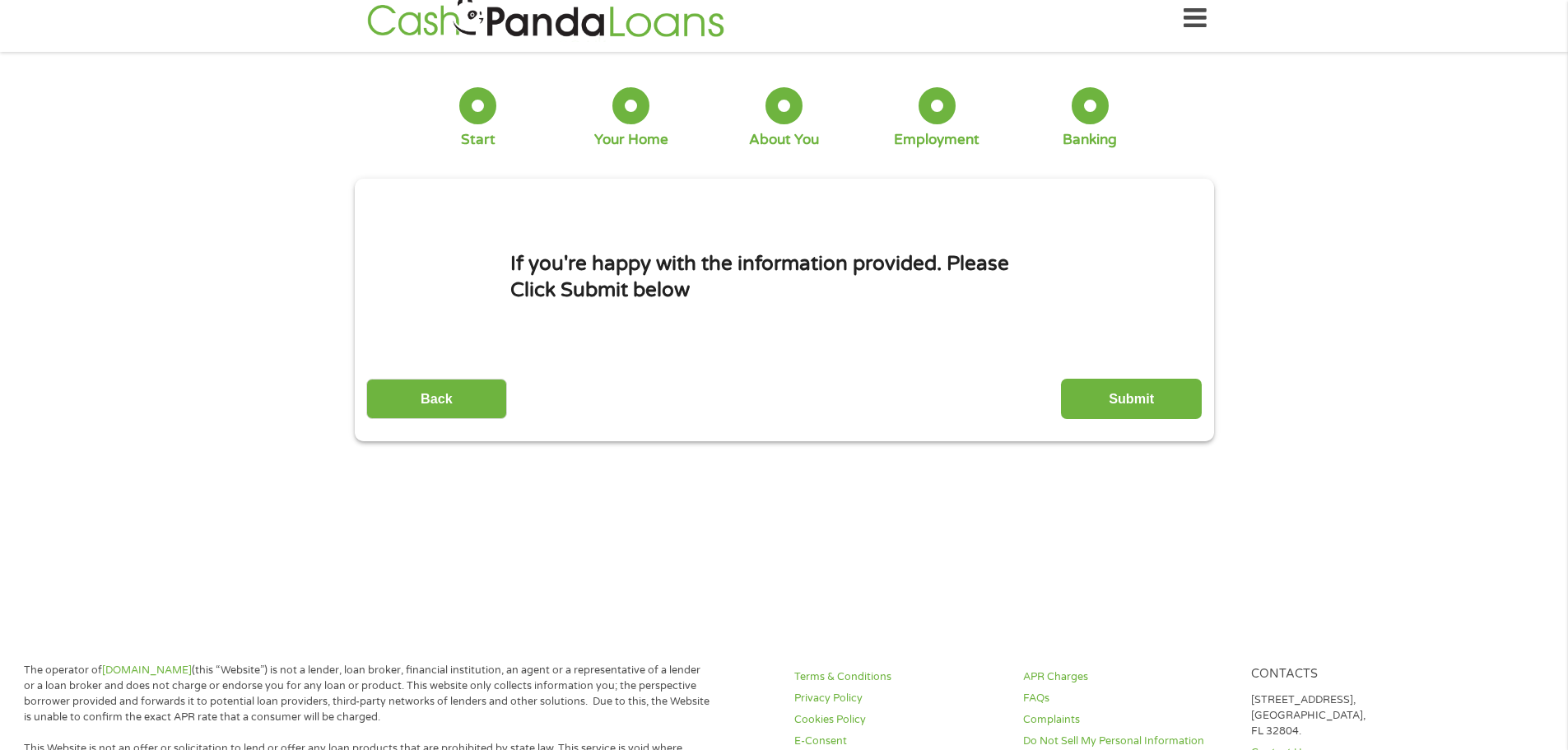
scroll to position [0, 0]
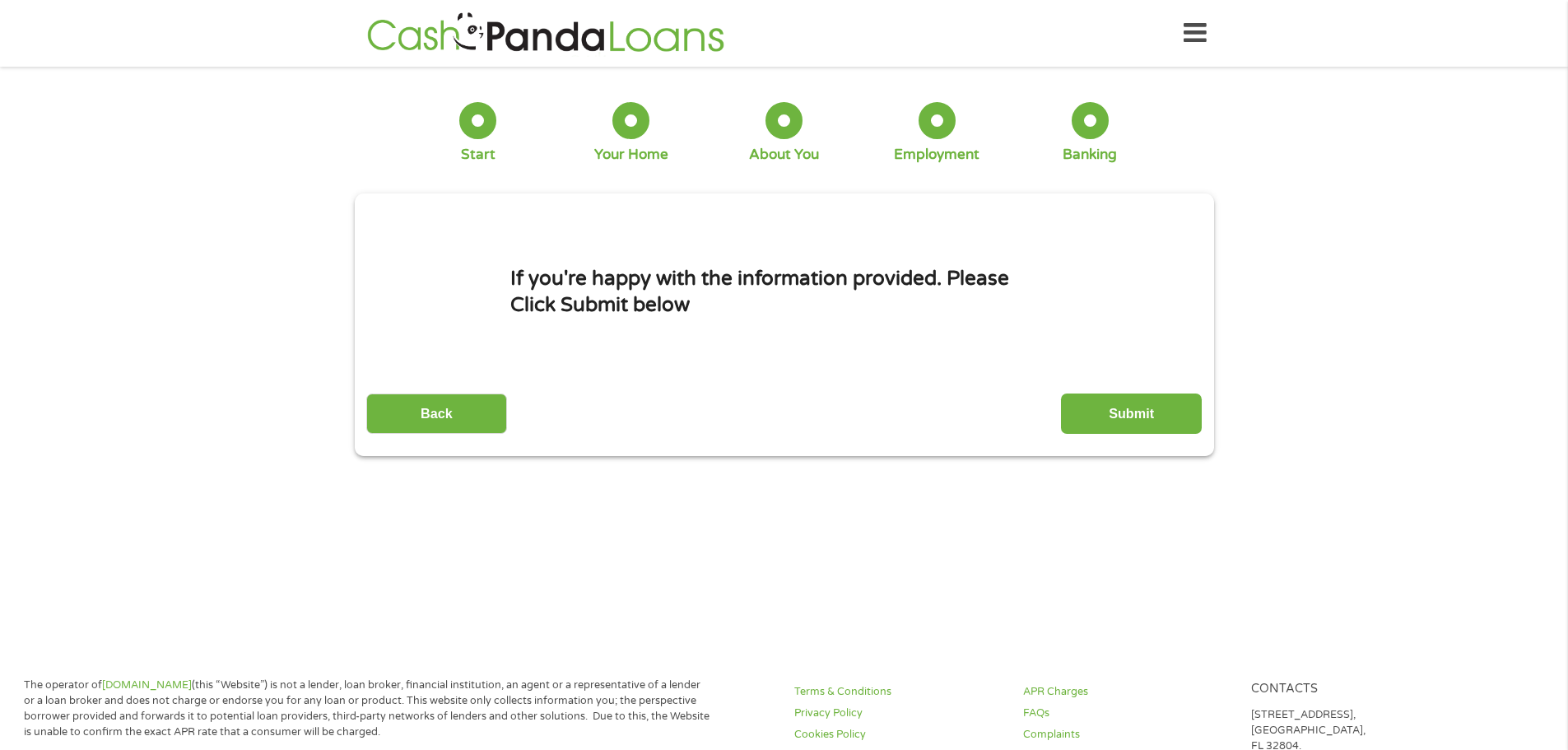
click at [1151, 410] on input "Submit" at bounding box center [1132, 414] width 141 height 40
